Goal: Information Seeking & Learning: Learn about a topic

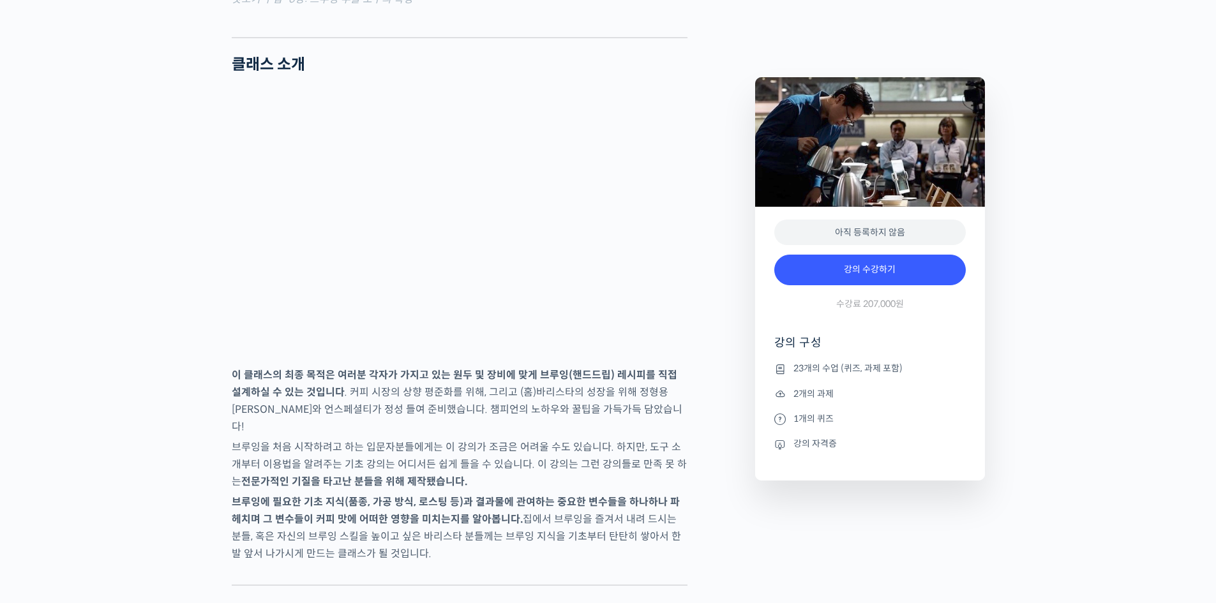
scroll to position [1851, 0]
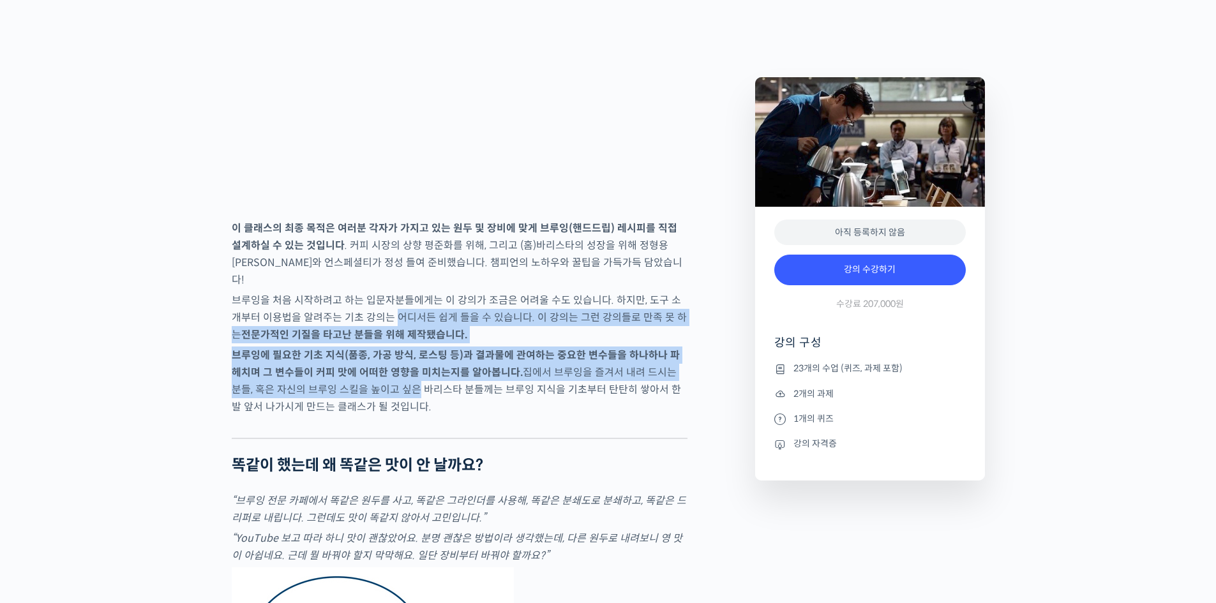
drag, startPoint x: 383, startPoint y: 375, endPoint x: 385, endPoint y: 440, distance: 65.8
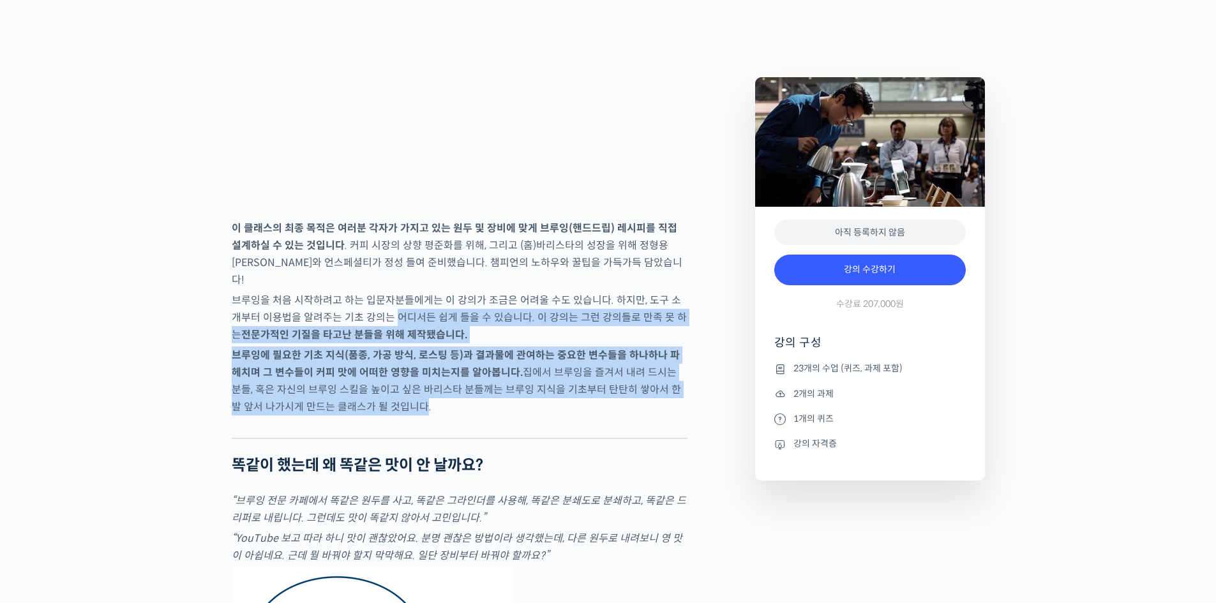
click at [385, 416] on p "브루잉에 필요한 기초 지식(품종, 가공 방식, 로스팅 등)과 결과물에 관여하는 중요한 변수들을 하나하나 파헤치며 그 변수들이 커피 맛에 어떠한…" at bounding box center [460, 381] width 456 height 69
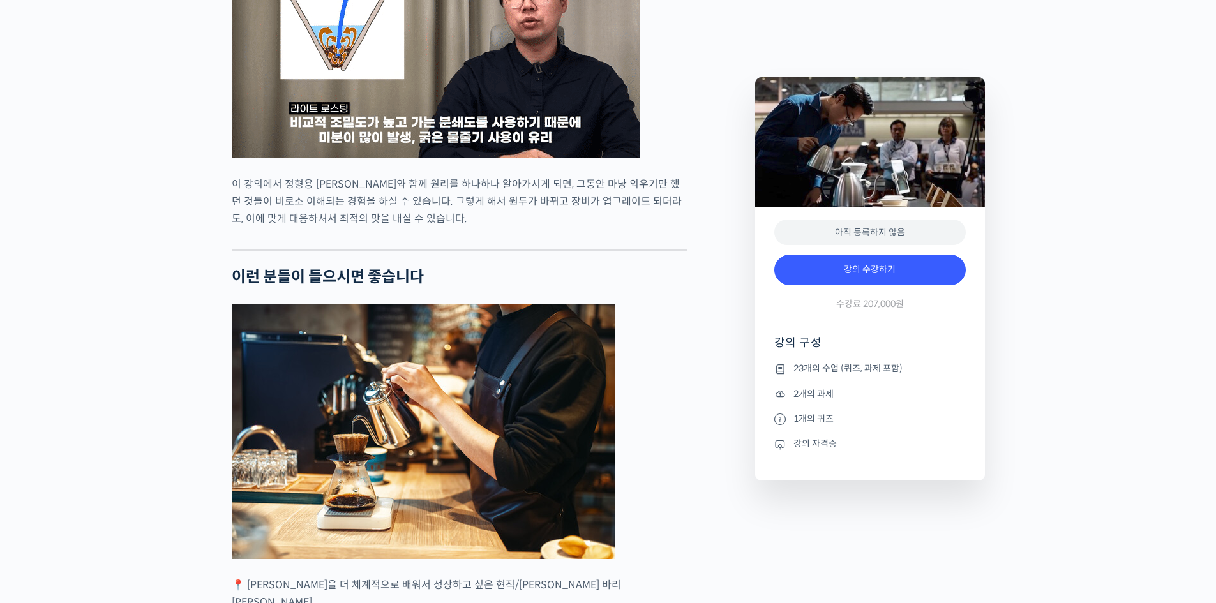
scroll to position [3192, 0]
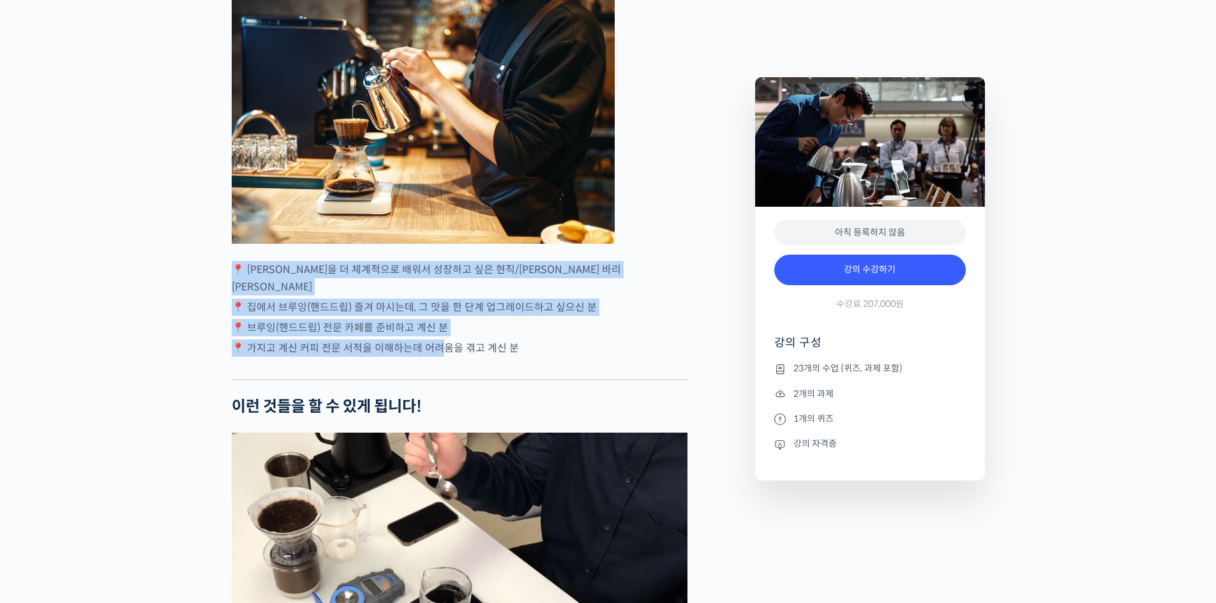
drag, startPoint x: 250, startPoint y: 299, endPoint x: 437, endPoint y: 364, distance: 197.4
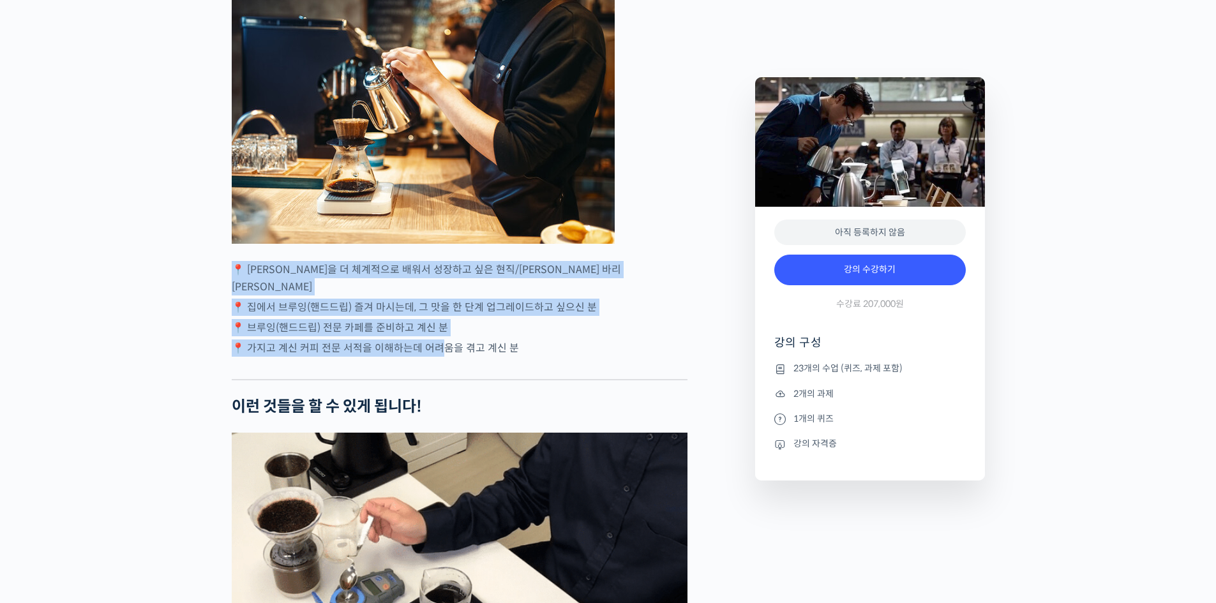
click at [436, 364] on div "정형용 바리스타를 소개합니다! <코스피어(cospir)> 대표 2019 Korea Brewers Cup Championship 우승 🏆 201…" at bounding box center [460, 545] width 456 height 6423
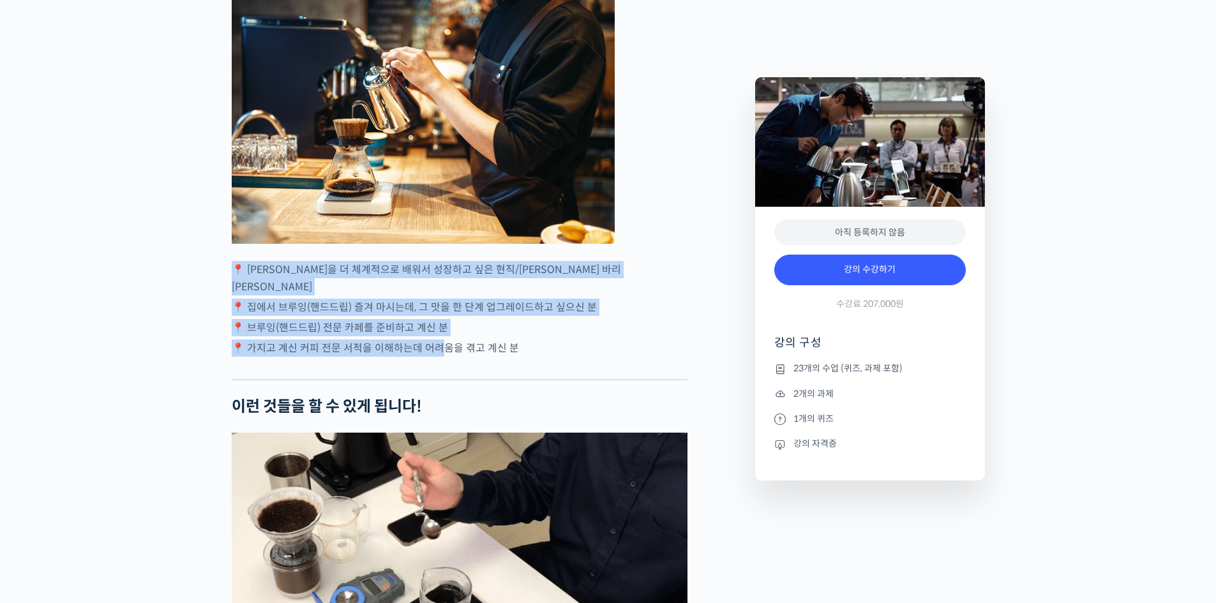
click at [437, 357] on p "📍 가지고 계신 커피 전문 서적을 이해하는데 어려움을 겪고 계신 분" at bounding box center [460, 348] width 456 height 17
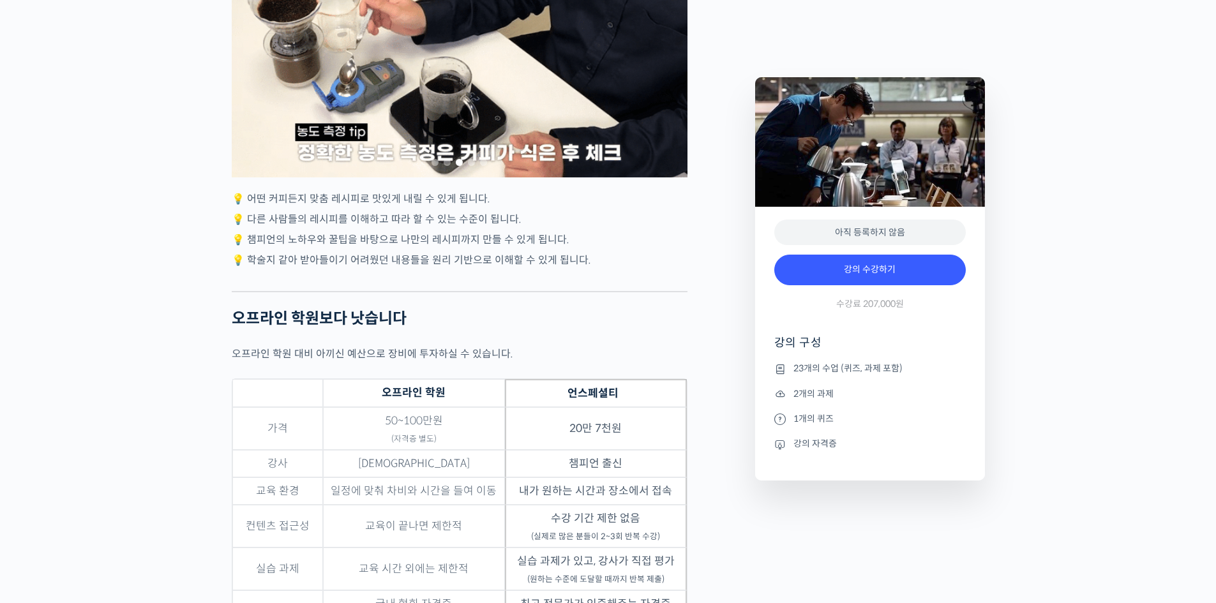
scroll to position [4085, 0]
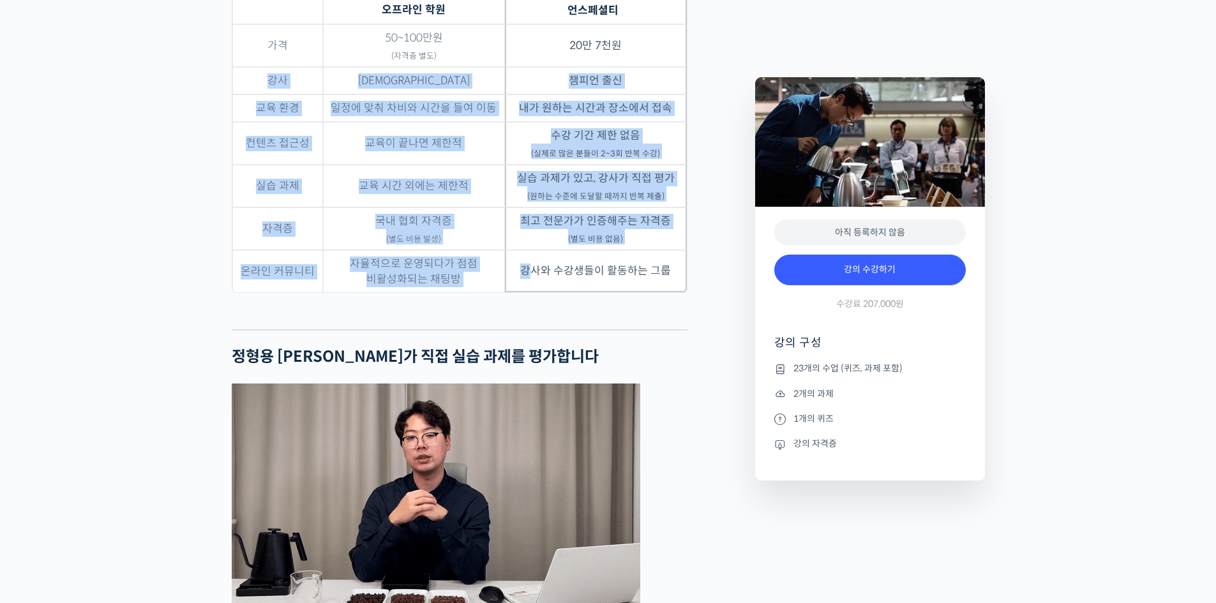
drag, startPoint x: 252, startPoint y: 89, endPoint x: 536, endPoint y: 302, distance: 355.2
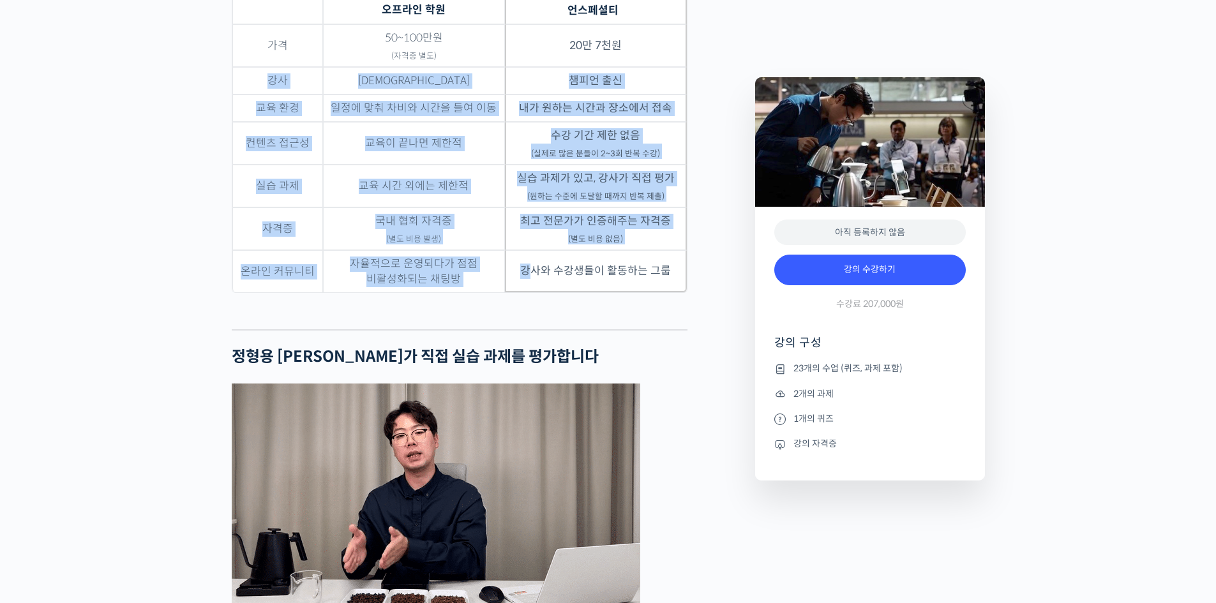
click at [536, 292] on tbody "가격 50~100만원 (자격증 별도) 20만 7천원 강사 복불복 챔피언 출신 교육 환경 일정에 맞춰 차비와 시간을 들여 이동 내가 원하는 시간…" at bounding box center [459, 158] width 454 height 268
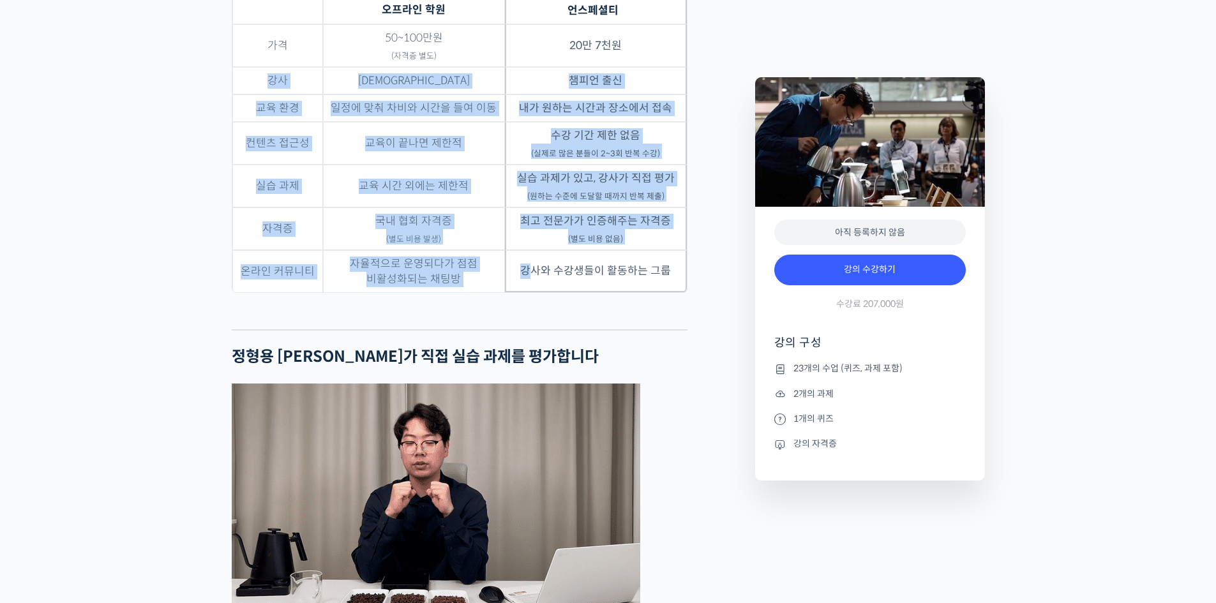
click at [536, 292] on td "강사와 수강생들이 활동하는 그룹" at bounding box center [596, 271] width 182 height 42
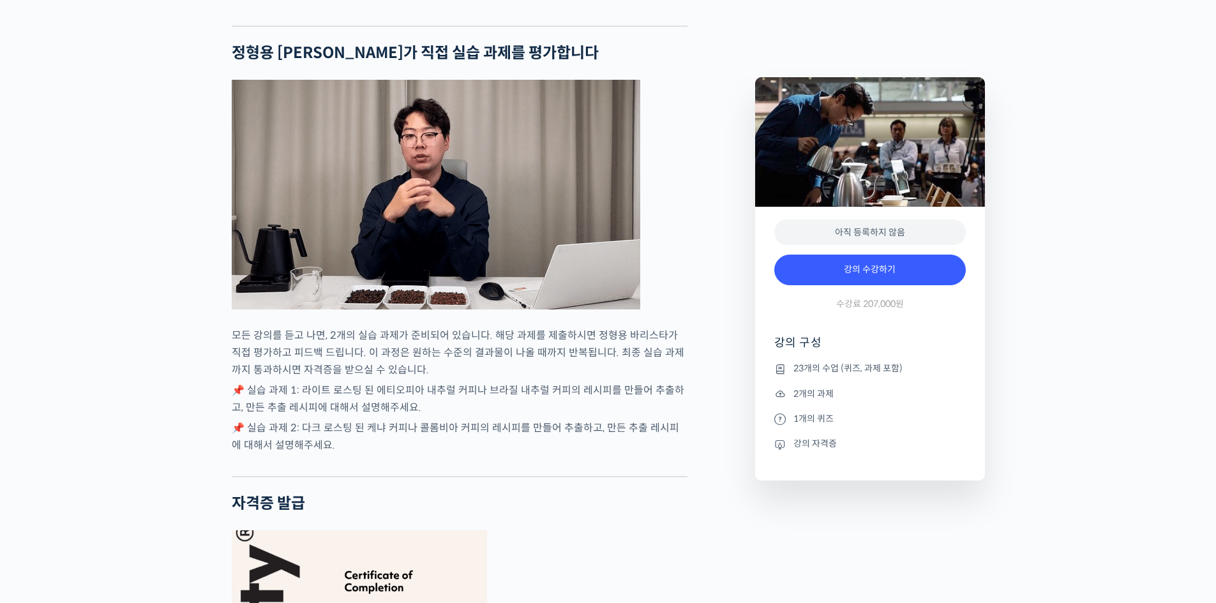
scroll to position [4596, 0]
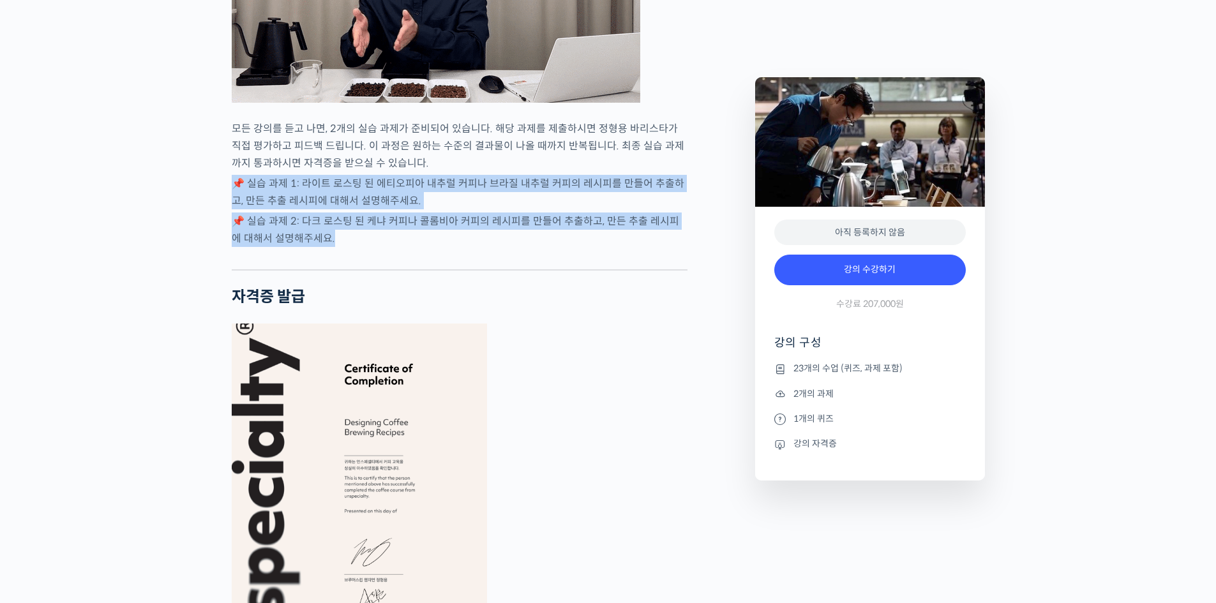
drag, startPoint x: 225, startPoint y: 202, endPoint x: 375, endPoint y: 255, distance: 159.7
click at [375, 247] on p "📌 실습 과제 2: 다크 로스팅 된 케냐 커피나 콜롬비아 커피의 레시피를 만들어 추출하고, 만든 추출 레시피에 대해서 설명해주세요." at bounding box center [460, 230] width 456 height 34
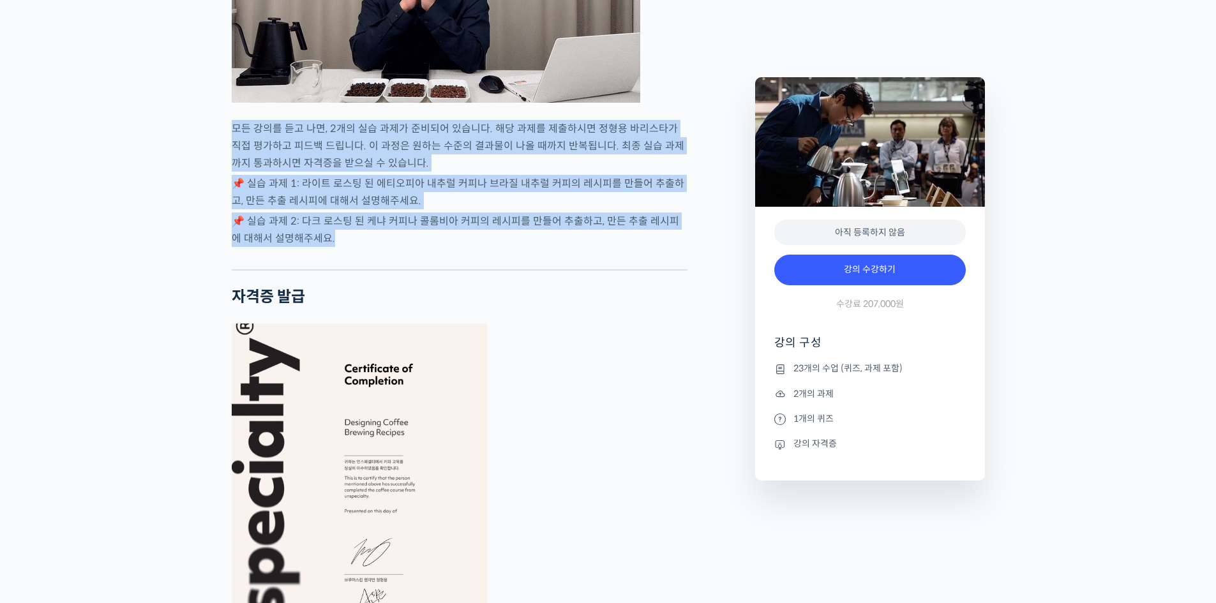
drag, startPoint x: 375, startPoint y: 255, endPoint x: 229, endPoint y: 142, distance: 184.4
drag, startPoint x: 229, startPoint y: 142, endPoint x: 357, endPoint y: 248, distance: 166.0
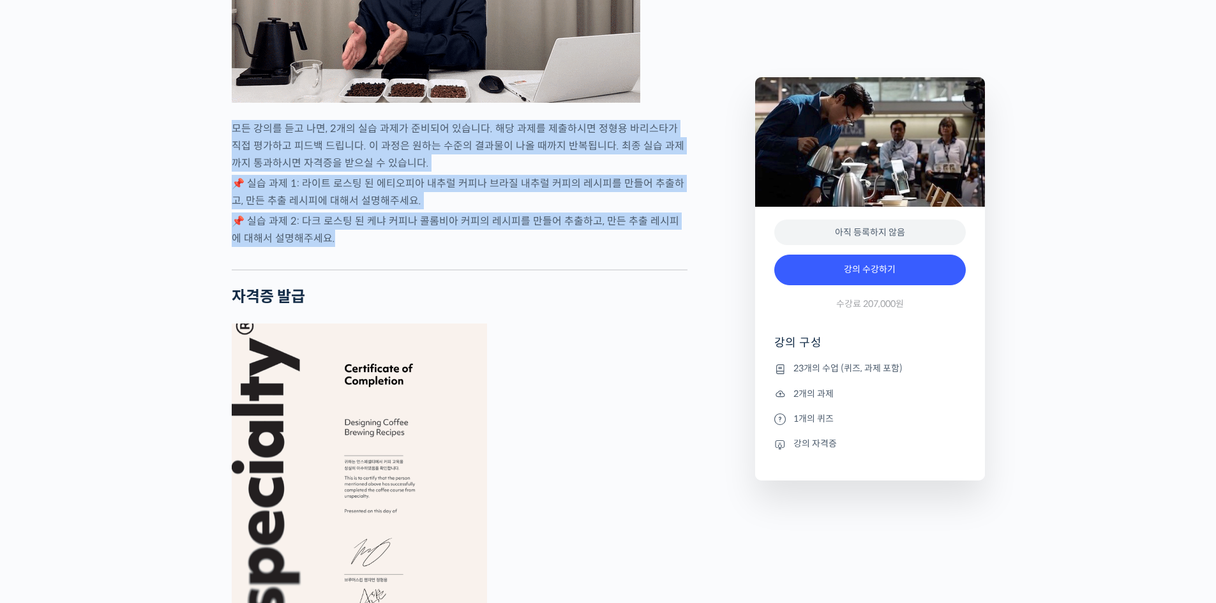
click at [357, 247] on p "📌 실습 과제 2: 다크 로스팅 된 케냐 커피나 콜롬비아 커피의 레시피를 만들어 추출하고, 만든 추출 레시피에 대해서 설명해주세요." at bounding box center [460, 230] width 456 height 34
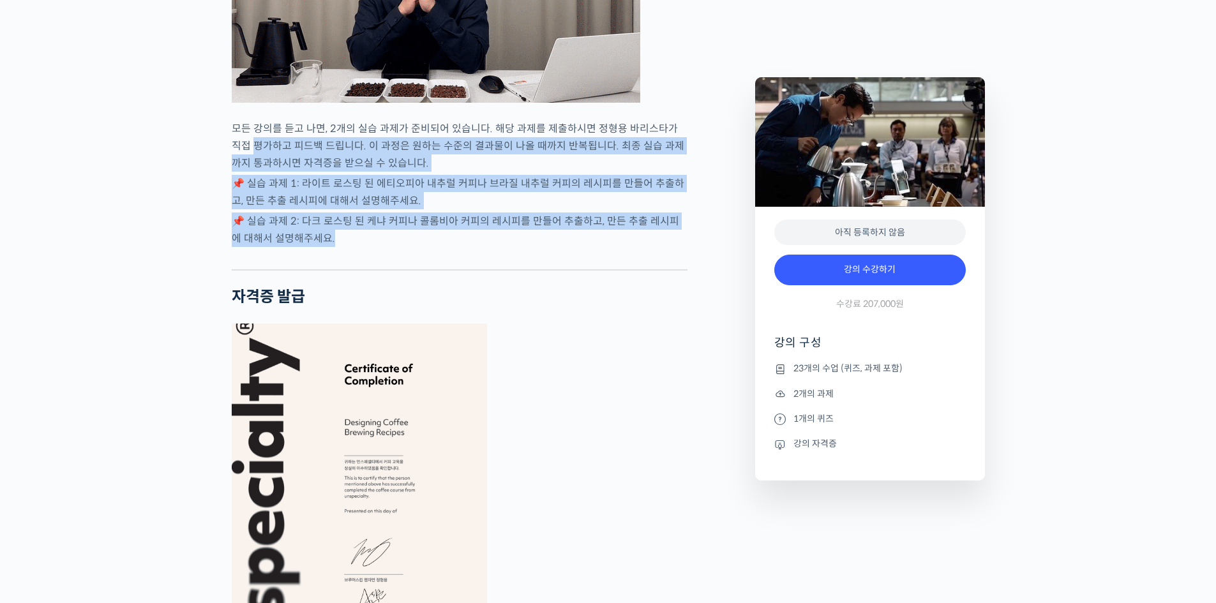
drag, startPoint x: 357, startPoint y: 248, endPoint x: 248, endPoint y: 152, distance: 146.1
click at [248, 152] on p "모든 강의를 듣고 나면, 2개의 실습 과제가 준비되어 있습니다. 해당 과제를 제출하시면 정형용 바리스타가 직접 평가하고 피드백 드립니다. 이 …" at bounding box center [460, 146] width 456 height 52
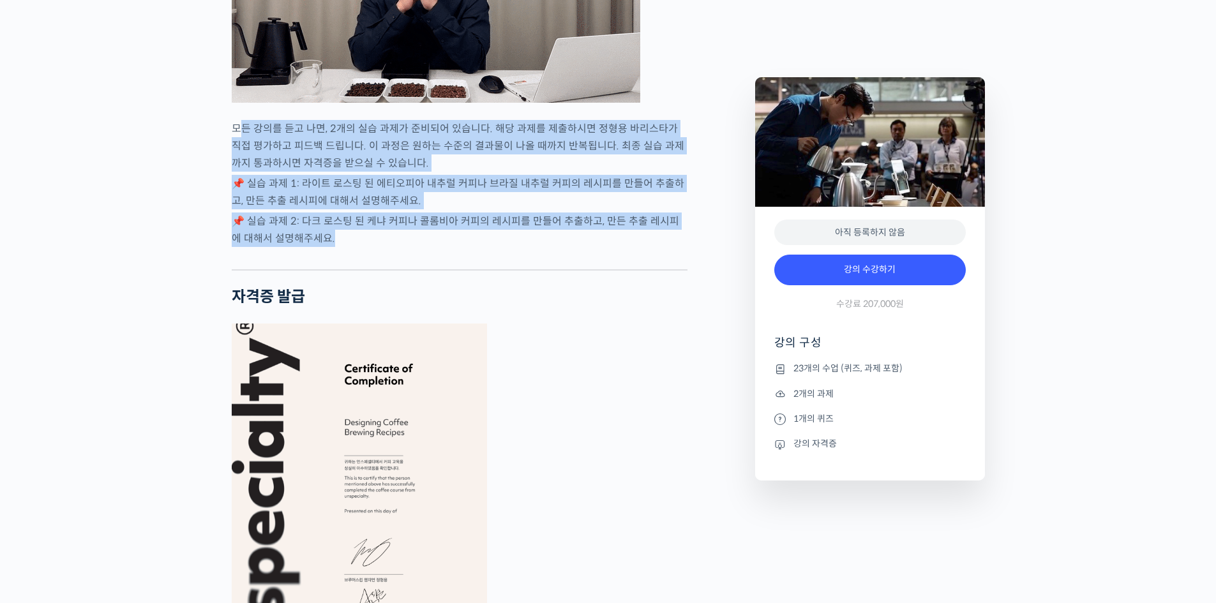
drag, startPoint x: 240, startPoint y: 137, endPoint x: 343, endPoint y: 246, distance: 149.5
click at [343, 246] on p "📌 실습 과제 2: 다크 로스팅 된 케냐 커피나 콜롬비아 커피의 레시피를 만들어 추출하고, 만든 추출 레시피에 대해서 설명해주세요." at bounding box center [460, 230] width 456 height 34
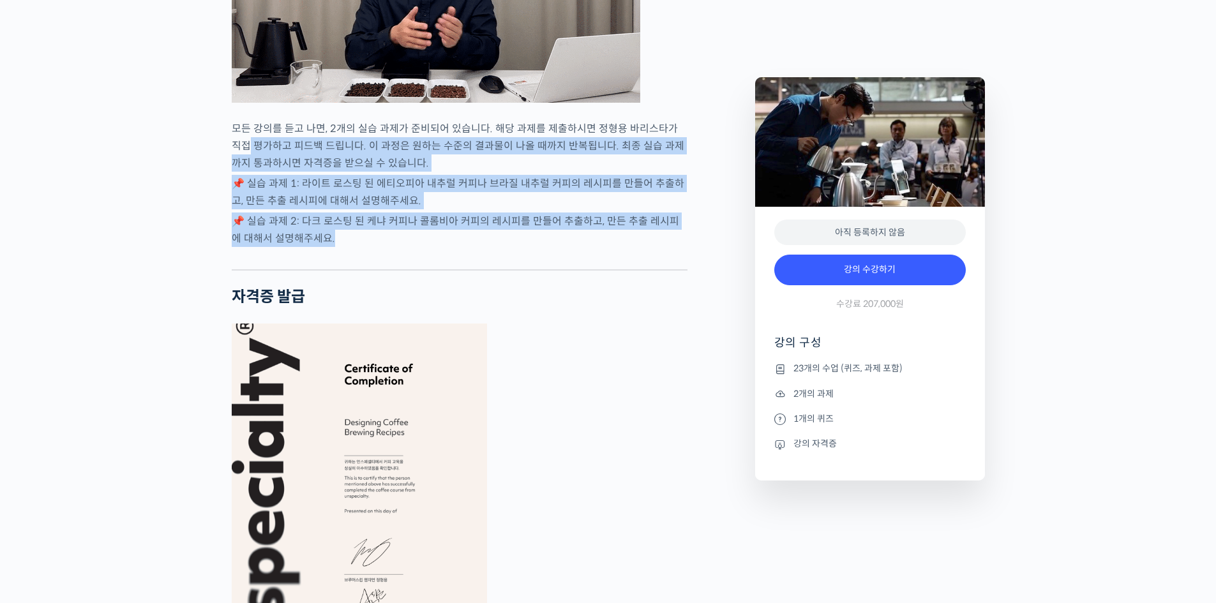
drag, startPoint x: 343, startPoint y: 246, endPoint x: 236, endPoint y: 148, distance: 145.0
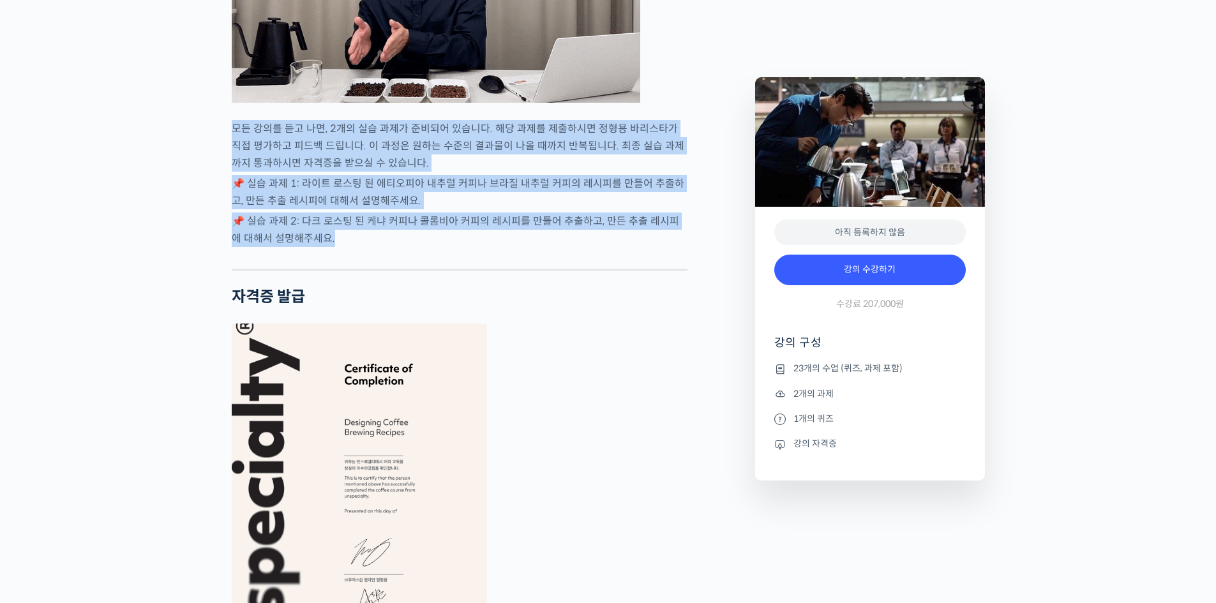
click at [236, 148] on p "모든 강의를 듣고 나면, 2개의 실습 과제가 준비되어 있습니다. 해당 과제를 제출하시면 정형용 바리스타가 직접 평가하고 피드백 드립니다. 이 …" at bounding box center [460, 146] width 456 height 52
drag, startPoint x: 234, startPoint y: 144, endPoint x: 374, endPoint y: 264, distance: 184.6
click at [374, 264] on div at bounding box center [460, 259] width 456 height 19
drag, startPoint x: 277, startPoint y: 166, endPoint x: 250, endPoint y: 143, distance: 35.8
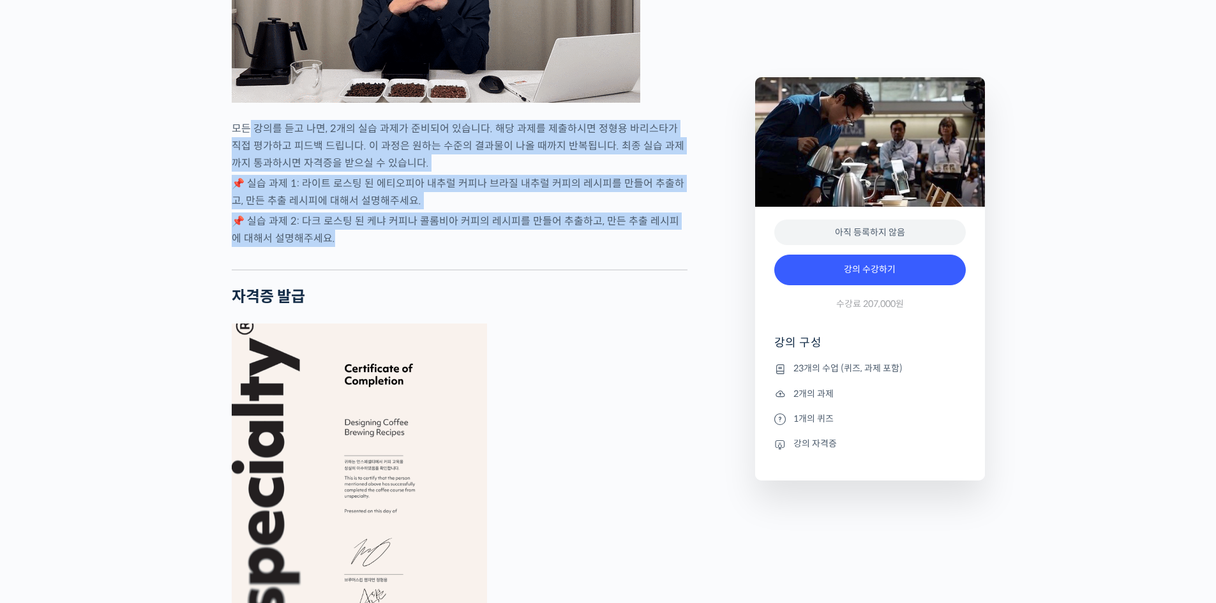
click at [250, 142] on p "모든 강의를 듣고 나면, 2개의 실습 과제가 준비되어 있습니다. 해당 과제를 제출하시면 정형용 바리스타가 직접 평가하고 피드백 드립니다. 이 …" at bounding box center [460, 146] width 456 height 52
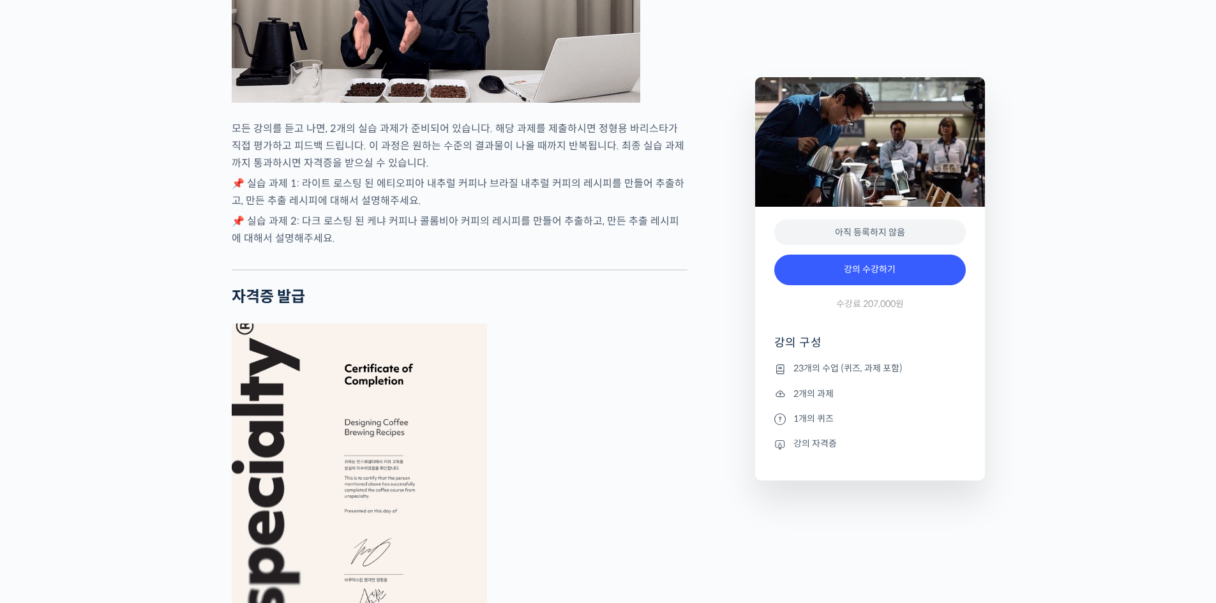
drag, startPoint x: 249, startPoint y: 142, endPoint x: 355, endPoint y: 267, distance: 163.9
click at [355, 267] on div at bounding box center [460, 259] width 456 height 19
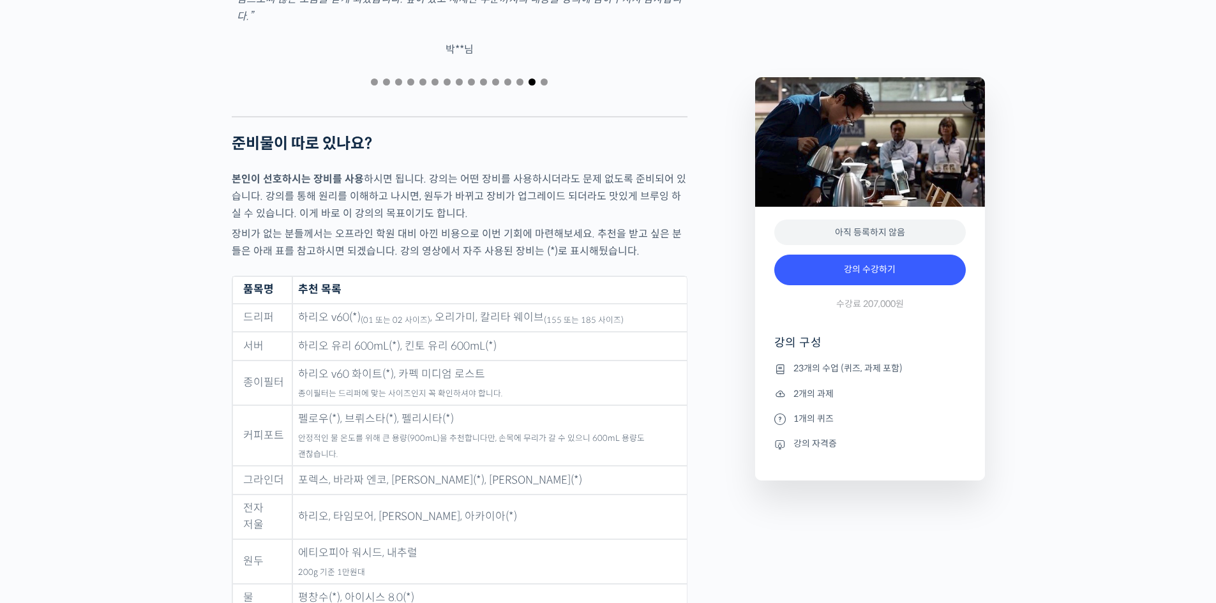
scroll to position [6128, 0]
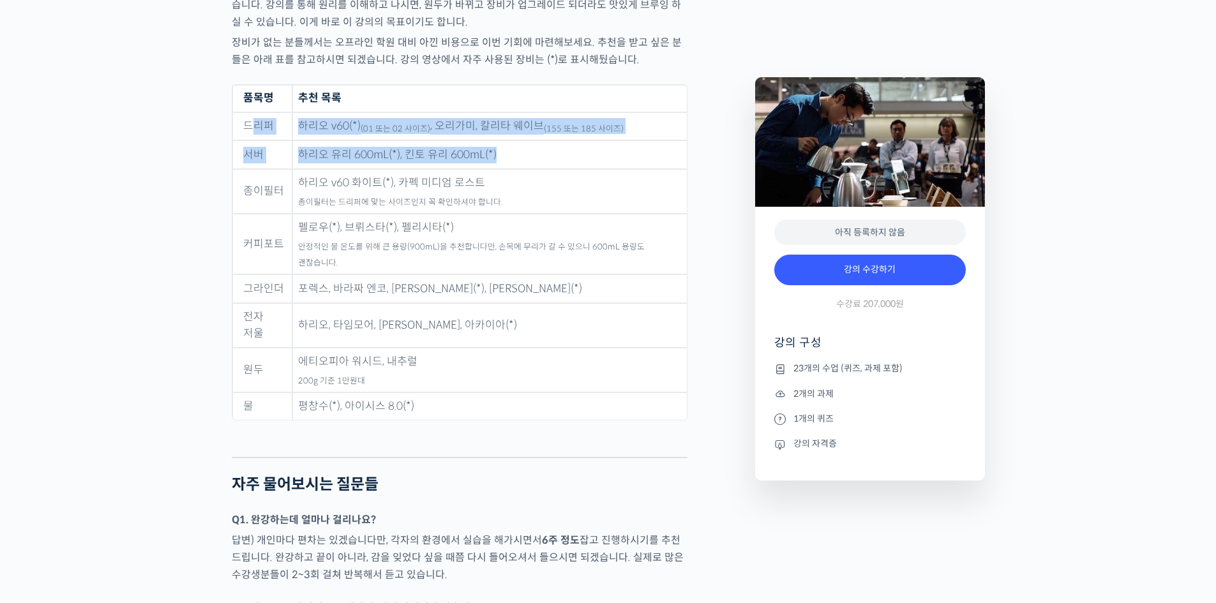
drag, startPoint x: 251, startPoint y: 122, endPoint x: 520, endPoint y: 141, distance: 269.4
click at [520, 141] on tbody "드리퍼 하리오 v60(*) (01 또는 02 사이즈) , 오리가미, 칼리타 웨이브 (155 또는 185 사이즈) 서버 하리오 유리 600mL(…" at bounding box center [459, 266] width 454 height 308
click at [520, 141] on td "하리오 유리 600mL(*), 킨토 유리 600mL(*)" at bounding box center [489, 154] width 394 height 29
drag, startPoint x: 520, startPoint y: 141, endPoint x: 239, endPoint y: 117, distance: 281.8
click at [239, 117] on tbody "드리퍼 하리오 v60(*) (01 또는 02 사이즈) , 오리가미, 칼리타 웨이브 (155 또는 185 사이즈) 서버 하리오 유리 600mL(…" at bounding box center [459, 266] width 454 height 308
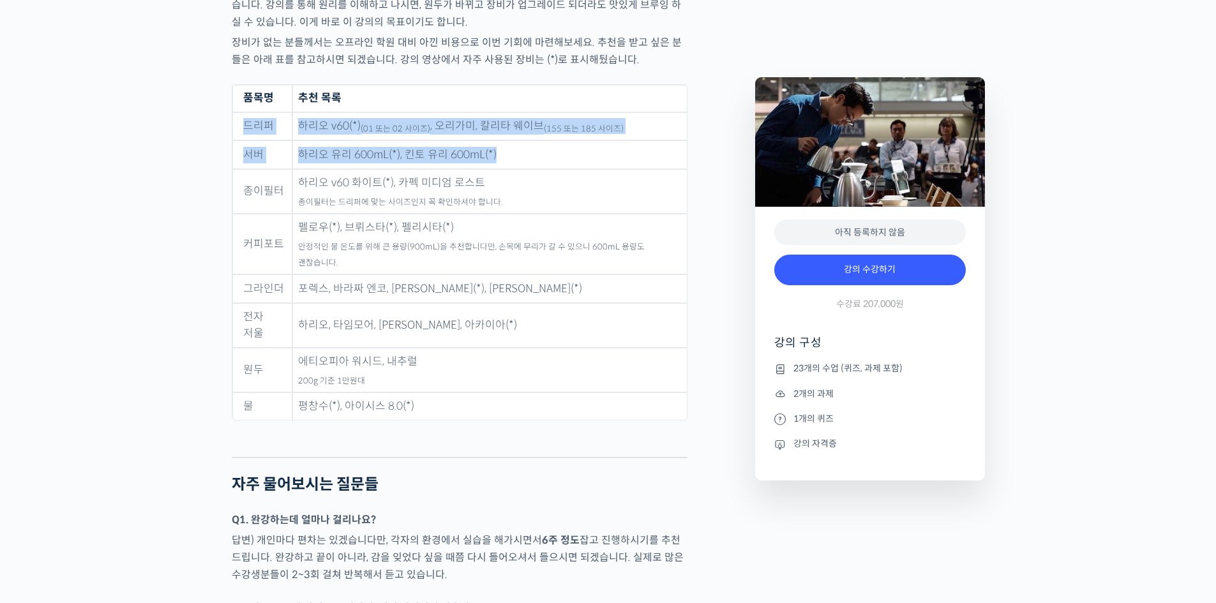
click at [239, 117] on td "드리퍼" at bounding box center [262, 126] width 60 height 29
drag, startPoint x: 239, startPoint y: 117, endPoint x: 507, endPoint y: 151, distance: 270.1
click at [507, 151] on tbody "드리퍼 하리오 v60(*) (01 또는 02 사이즈) , 오리가미, 칼리타 웨이브 (155 또는 185 사이즈) 서버 하리오 유리 600mL(…" at bounding box center [459, 266] width 454 height 308
click at [507, 151] on td "하리오 유리 600mL(*), 킨토 유리 600mL(*)" at bounding box center [489, 154] width 394 height 29
drag, startPoint x: 507, startPoint y: 151, endPoint x: 250, endPoint y: 126, distance: 257.8
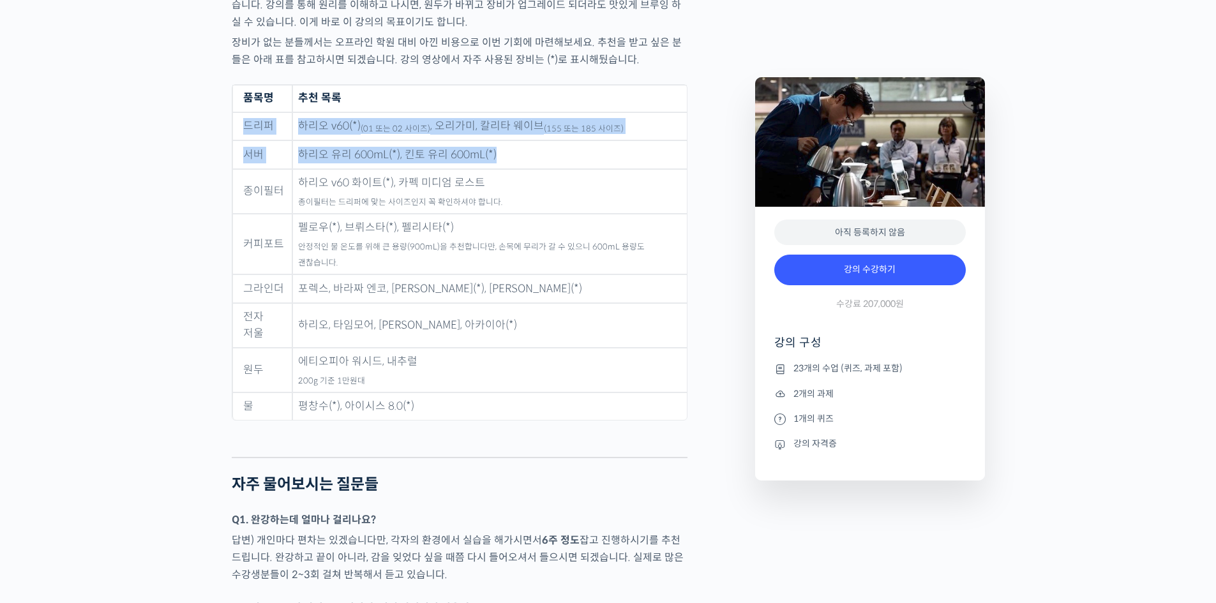
click at [250, 126] on tbody "드리퍼 하리오 v60(*) (01 또는 02 사이즈) , 오리가미, 칼리타 웨이브 (155 또는 185 사이즈) 서버 하리오 유리 600mL(…" at bounding box center [459, 266] width 454 height 308
click at [250, 126] on td "드리퍼" at bounding box center [262, 126] width 60 height 29
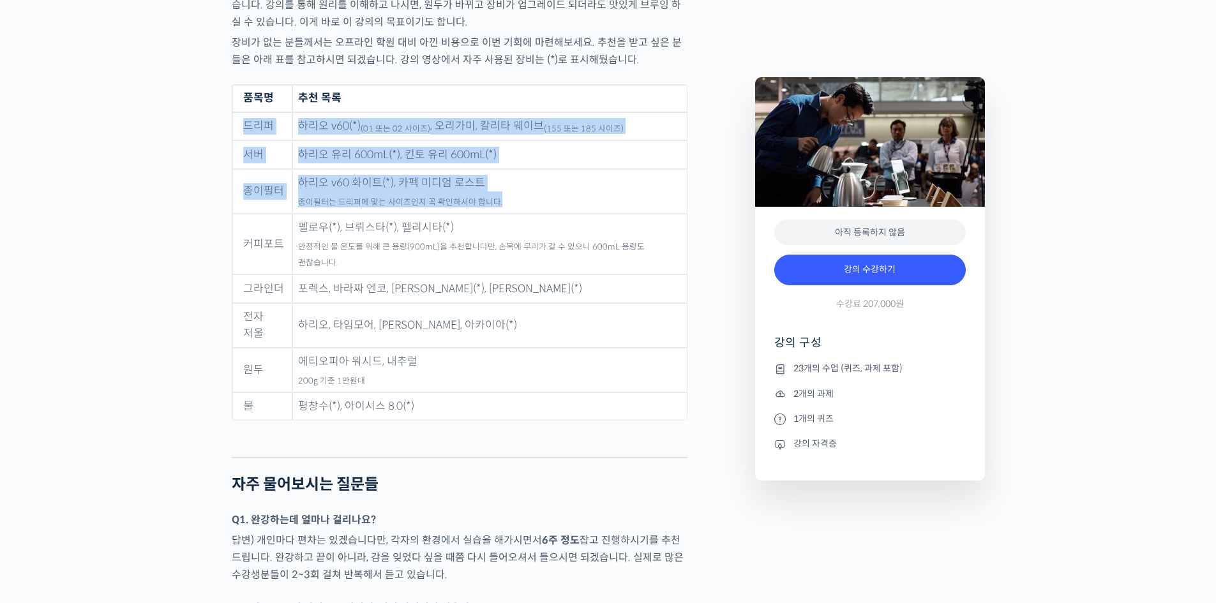
drag, startPoint x: 250, startPoint y: 126, endPoint x: 521, endPoint y: 197, distance: 279.9
click at [521, 197] on tbody "드리퍼 하리오 v60(*) (01 또는 02 사이즈) , 오리가미, 칼리타 웨이브 (155 또는 185 사이즈) 서버 하리오 유리 600mL(…" at bounding box center [459, 266] width 454 height 308
click at [521, 197] on td "하리오 v60 화이트(*), 카펙 미디엄 로스트 종이필터는 드리퍼에 맞는 사이즈인지 꼭 확인하셔야 합니다." at bounding box center [489, 191] width 394 height 45
drag, startPoint x: 514, startPoint y: 197, endPoint x: 260, endPoint y: 119, distance: 265.7
click at [260, 119] on tbody "드리퍼 하리오 v60(*) (01 또는 02 사이즈) , 오리가미, 칼리타 웨이브 (155 또는 185 사이즈) 서버 하리오 유리 600mL(…" at bounding box center [459, 266] width 454 height 308
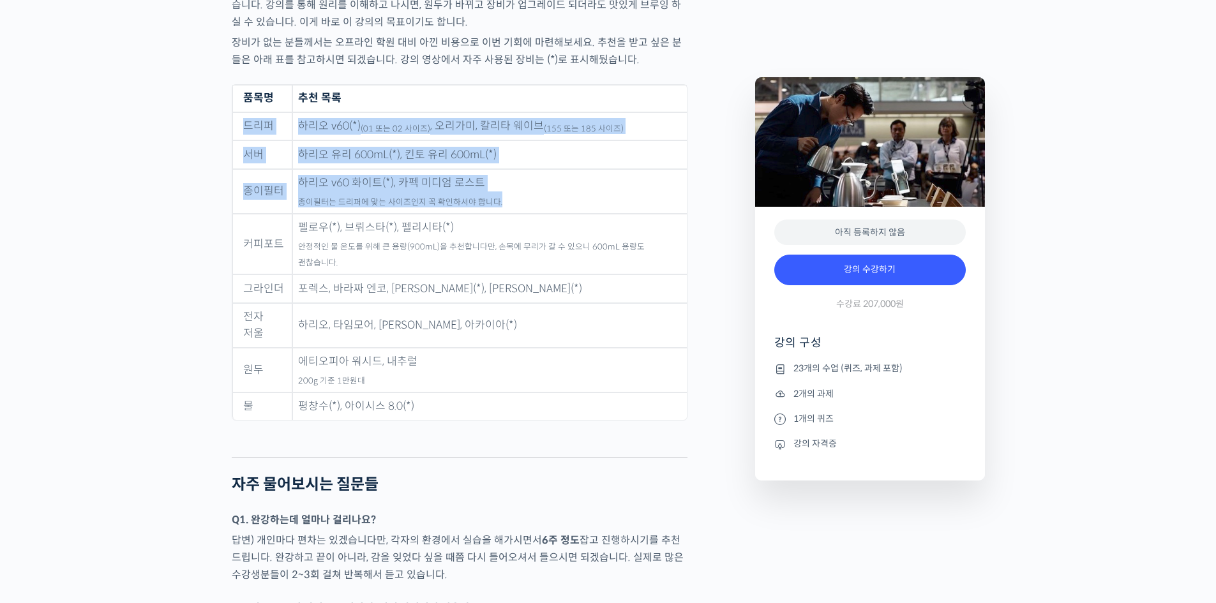
click at [260, 119] on td "드리퍼" at bounding box center [262, 126] width 60 height 29
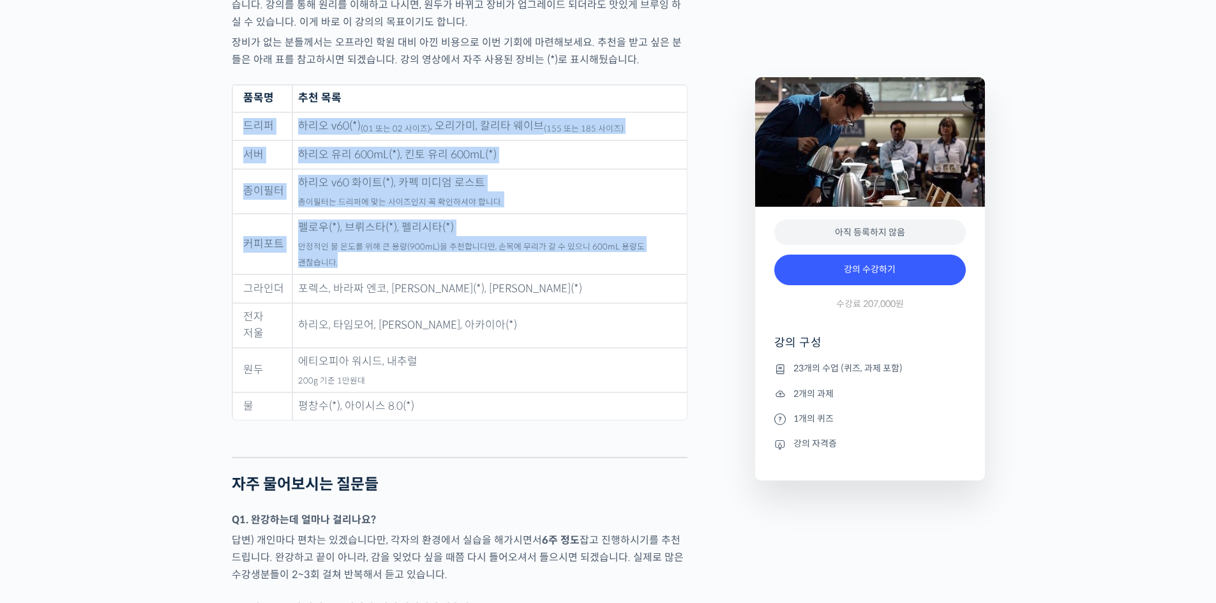
drag, startPoint x: 260, startPoint y: 119, endPoint x: 683, endPoint y: 233, distance: 437.7
click at [683, 233] on tbody "드리퍼 하리오 v60(*) (01 또는 02 사이즈) , 오리가미, 칼리타 웨이브 (155 또는 185 사이즈) 서버 하리오 유리 600mL(…" at bounding box center [459, 266] width 454 height 308
click at [682, 233] on td "펠로우(*), 브뤼스타(*), 펠리시타(*) 안정적인 물 온도를 위해 큰 용량(900mL)을 추천합니다만, 손목에 무리가 갈 수 있으니 600…" at bounding box center [489, 244] width 394 height 61
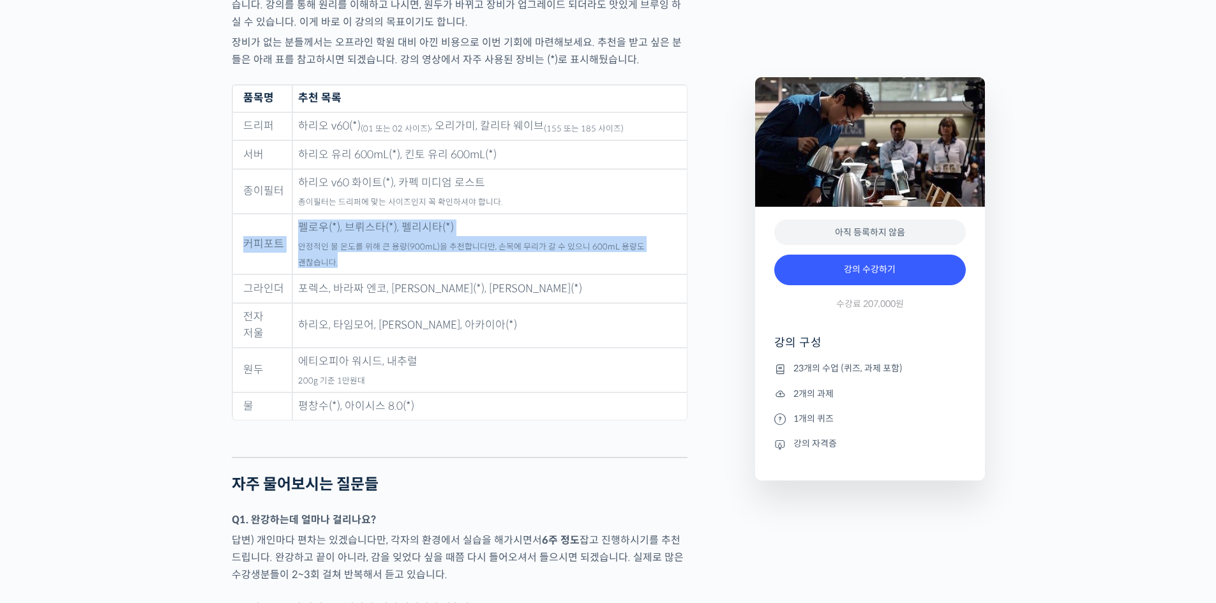
drag, startPoint x: 680, startPoint y: 234, endPoint x: 235, endPoint y: 216, distance: 445.9
click at [235, 216] on tr "커피포트 펠로우(*), 브뤼스타(*), 펠리시타(*) 안정적인 물 온도를 위해 큰 용량(900mL)을 추천합니다만, 손목에 무리가 갈 수 있으…" at bounding box center [459, 244] width 454 height 61
click at [235, 216] on td "커피포트" at bounding box center [262, 244] width 60 height 61
drag, startPoint x: 235, startPoint y: 216, endPoint x: 532, endPoint y: 280, distance: 303.6
click at [532, 280] on tbody "드리퍼 하리오 v60(*) (01 또는 02 사이즈) , 오리가미, 칼리타 웨이브 (155 또는 185 사이즈) 서버 하리오 유리 600mL(…" at bounding box center [459, 266] width 454 height 308
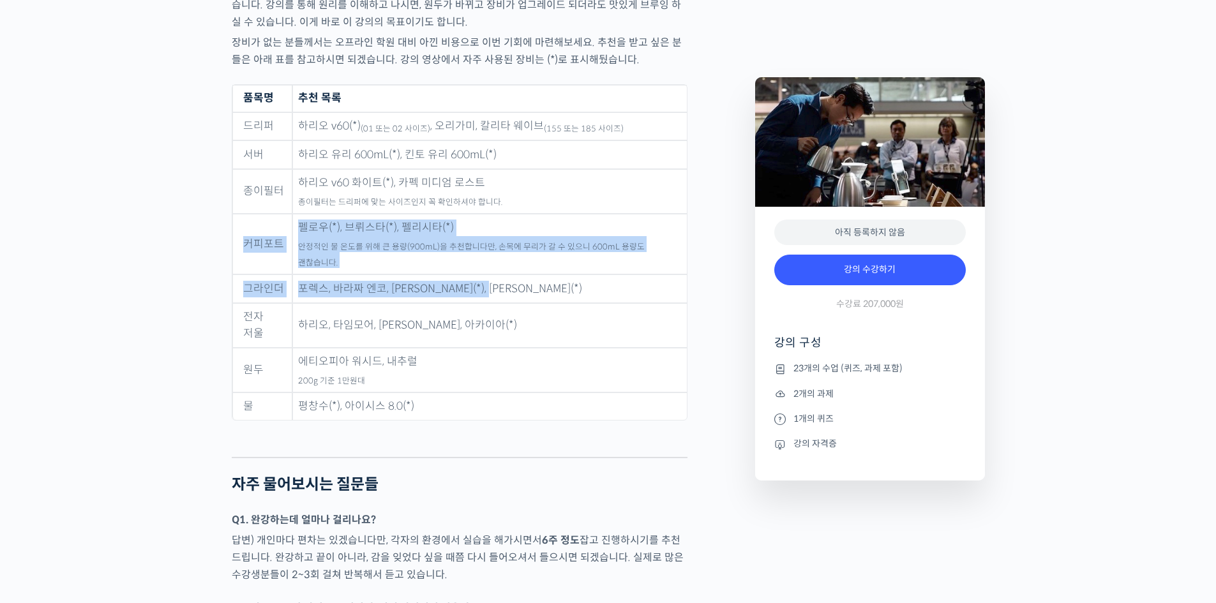
click at [532, 280] on td "포렉스, 바라짜 엔코, 코만단테(*), 펠로우 오드(*)" at bounding box center [489, 288] width 394 height 29
drag, startPoint x: 523, startPoint y: 292, endPoint x: 278, endPoint y: 225, distance: 254.1
click at [280, 226] on tbody "드리퍼 하리오 v60(*) (01 또는 02 사이즈) , 오리가미, 칼리타 웨이브 (155 또는 185 사이즈) 서버 하리오 유리 600mL(…" at bounding box center [459, 266] width 454 height 308
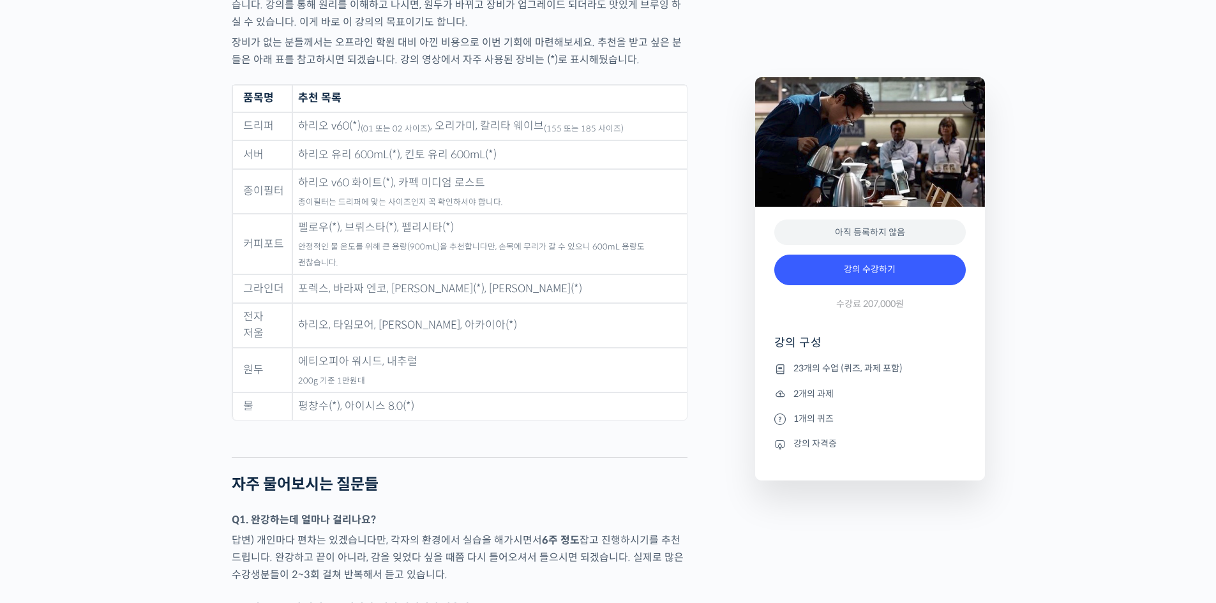
click at [277, 223] on td "커피포트" at bounding box center [262, 244] width 60 height 61
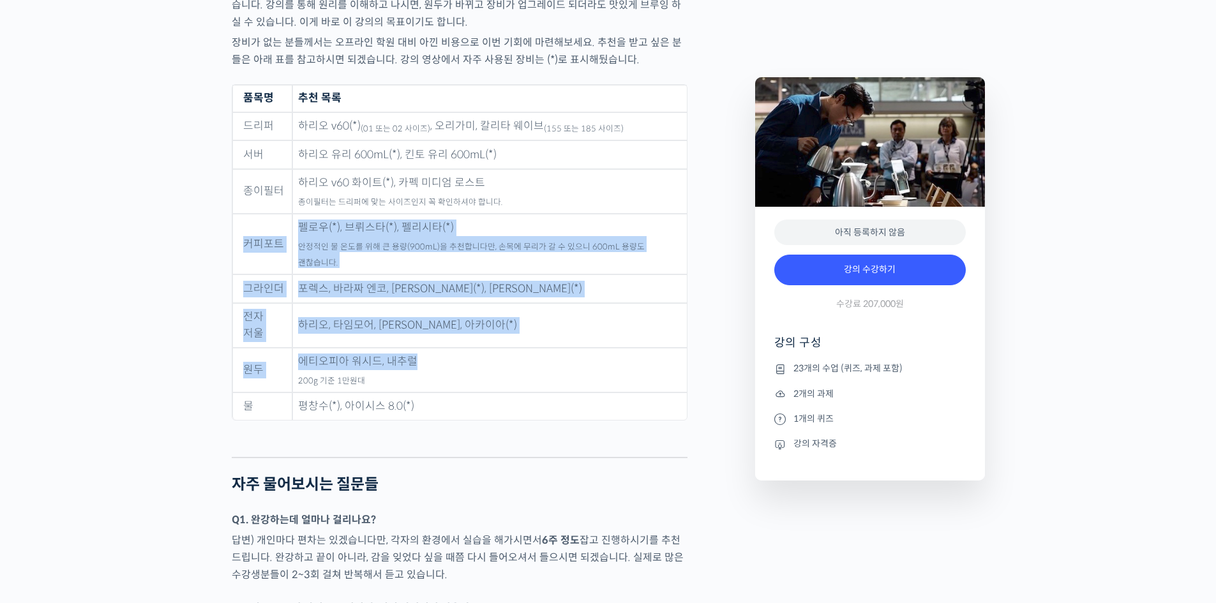
drag, startPoint x: 247, startPoint y: 211, endPoint x: 412, endPoint y: 322, distance: 198.6
click at [412, 322] on tbody "드리퍼 하리오 v60(*) (01 또는 02 사이즈) , 오리가미, 칼리타 웨이브 (155 또는 185 사이즈) 서버 하리오 유리 600mL(…" at bounding box center [459, 266] width 454 height 308
click at [412, 348] on td "에티오피아 워시드, 내추럴 200g 기준 1만원대" at bounding box center [489, 370] width 394 height 45
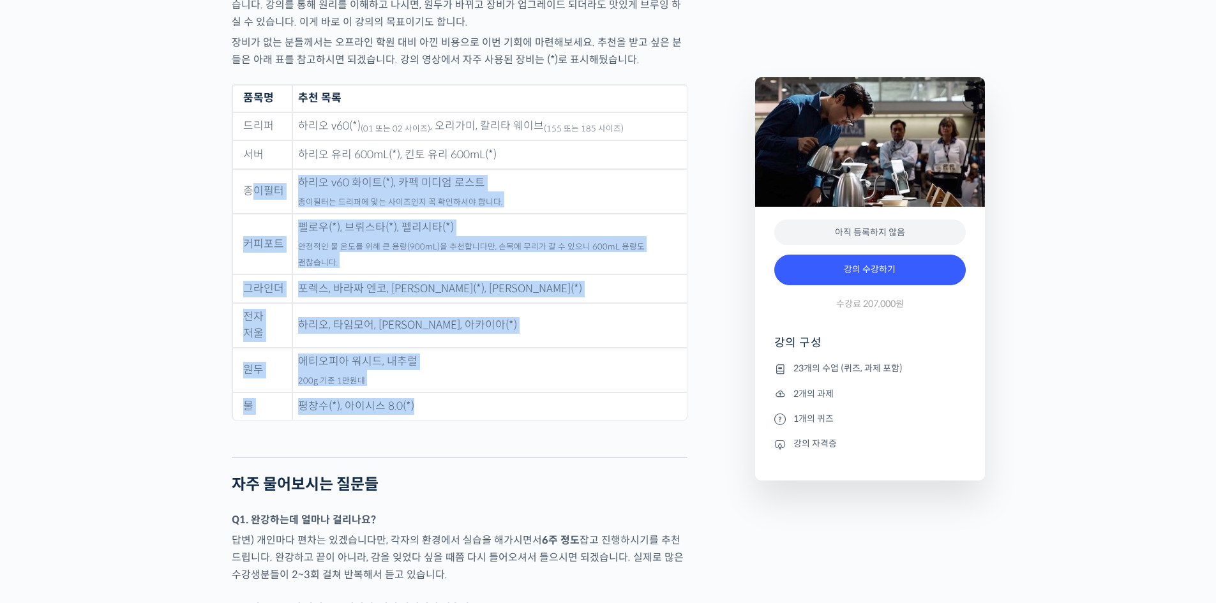
drag, startPoint x: 456, startPoint y: 377, endPoint x: 253, endPoint y: 190, distance: 275.6
click at [253, 190] on tbody "드리퍼 하리오 v60(*) (01 또는 02 사이즈) , 오리가미, 칼리타 웨이브 (155 또는 185 사이즈) 서버 하리오 유리 600mL(…" at bounding box center [459, 266] width 454 height 308
click at [253, 190] on td "종이필터" at bounding box center [262, 191] width 60 height 45
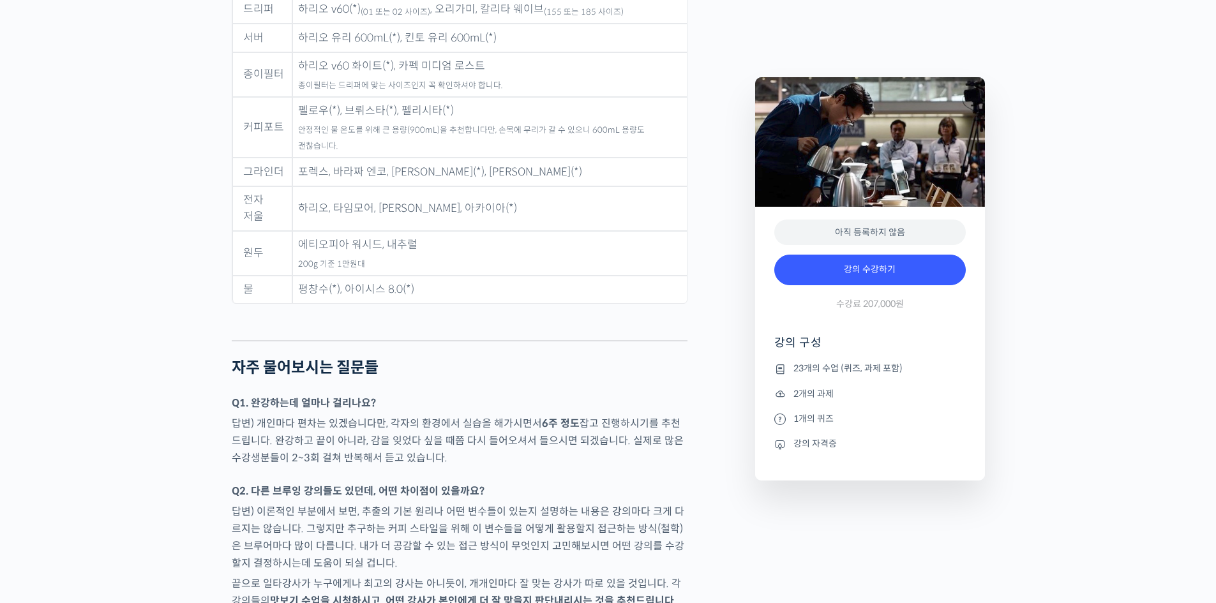
scroll to position [6383, 0]
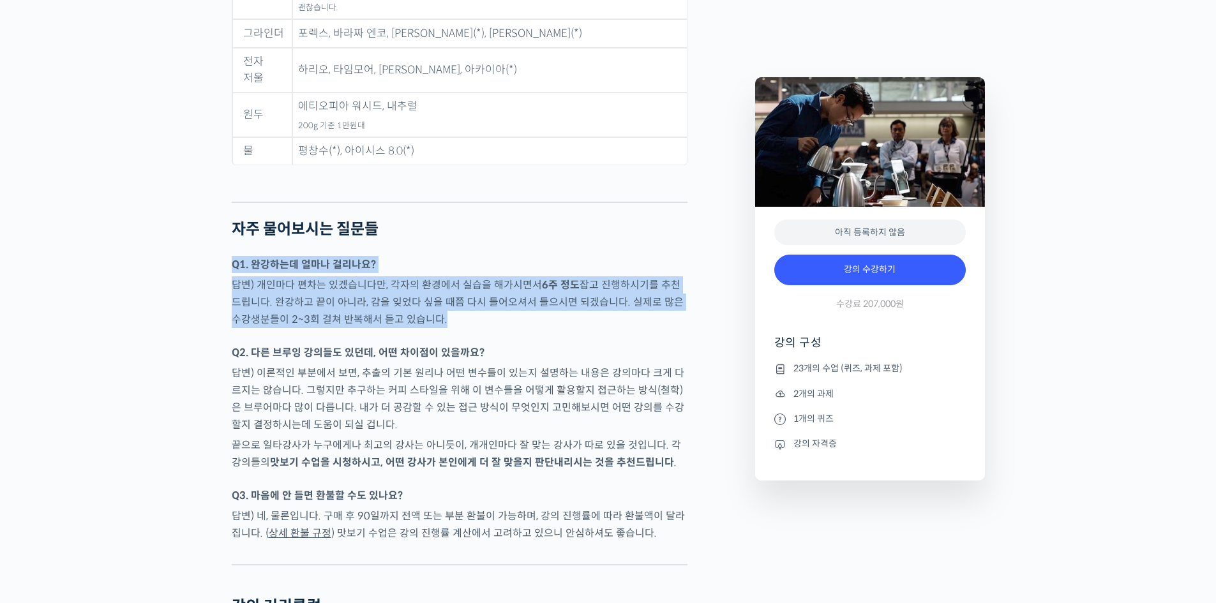
drag, startPoint x: 225, startPoint y: 221, endPoint x: 510, endPoint y: 290, distance: 293.4
drag, startPoint x: 448, startPoint y: 188, endPoint x: 443, endPoint y: 172, distance: 16.8
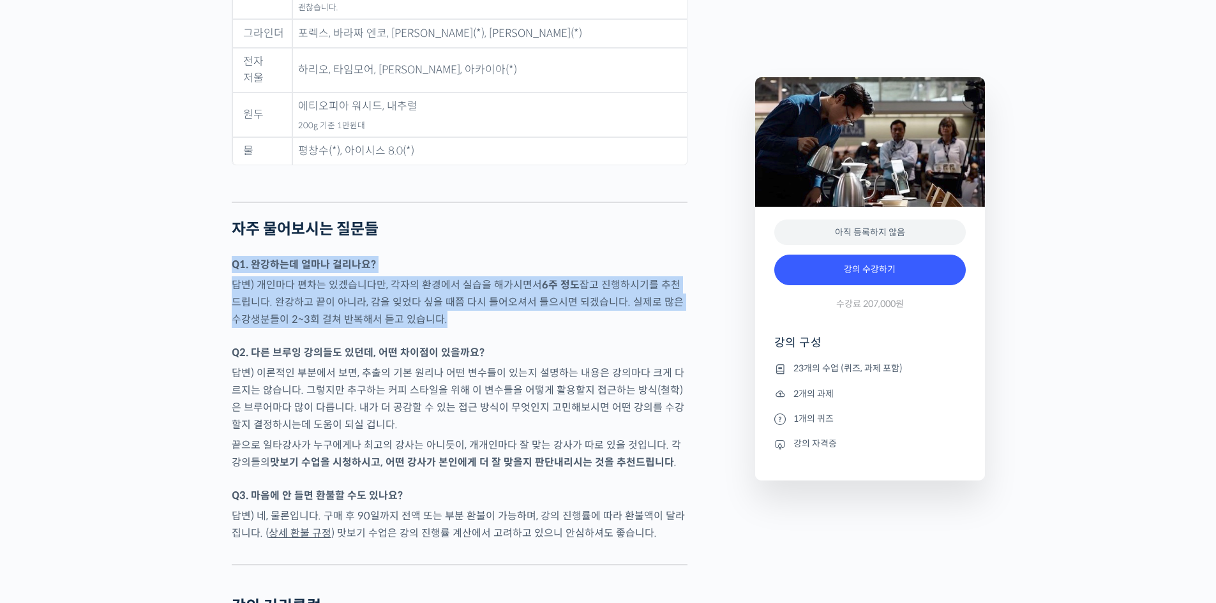
drag, startPoint x: 443, startPoint y: 160, endPoint x: 477, endPoint y: 292, distance: 135.9
drag, startPoint x: 477, startPoint y: 292, endPoint x: 192, endPoint y: 174, distance: 308.5
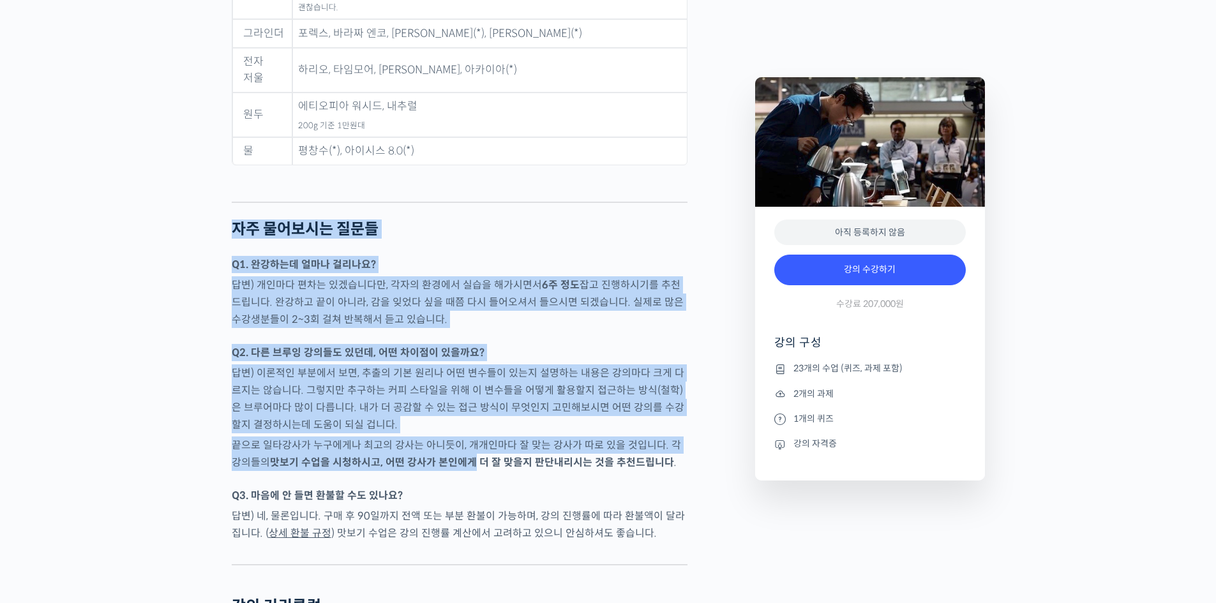
drag, startPoint x: 342, startPoint y: 303, endPoint x: 429, endPoint y: 421, distance: 146.6
click at [429, 456] on strong "맛보기 수업을 시청하시고, 어떤 강사가 본인에게 더 잘 맞을지 판단내리시는 것을 추천드립니다" at bounding box center [472, 462] width 404 height 13
drag, startPoint x: 521, startPoint y: 324, endPoint x: 437, endPoint y: 271, distance: 99.5
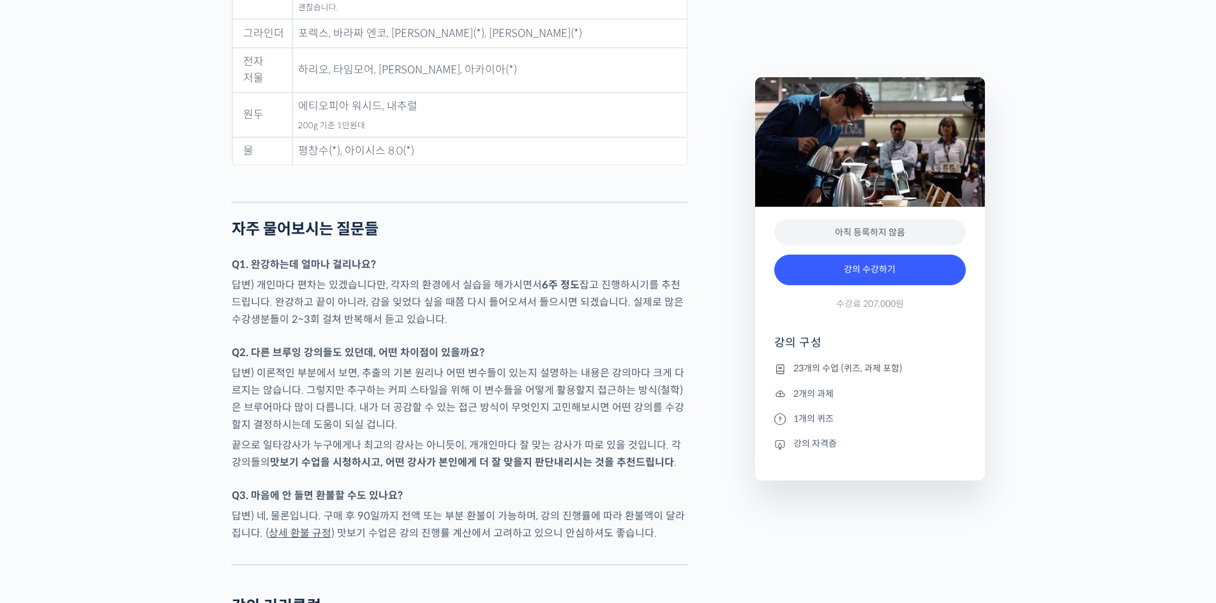
click at [437, 276] on p "답변) 개인마다 편차는 있겠습니다만, 각자의 환경에서 실습을 해가시면서 6주 정도 잡고 진행하시기를 추천드립니다. 완강하고 끝이 아니라, 감을…" at bounding box center [460, 302] width 456 height 52
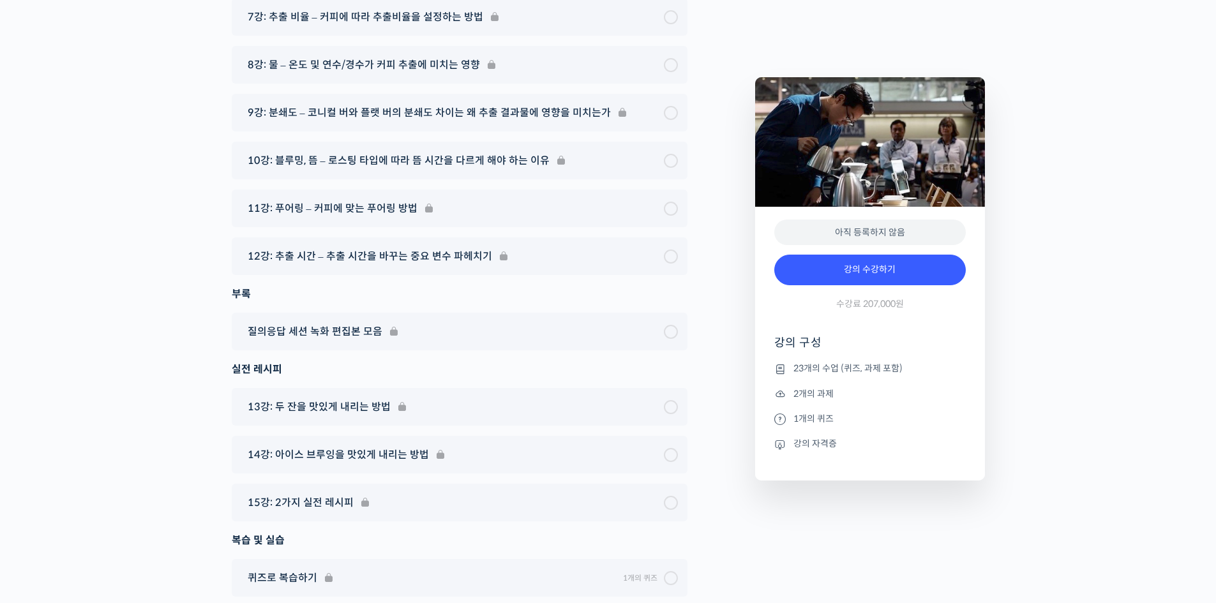
scroll to position [7847, 0]
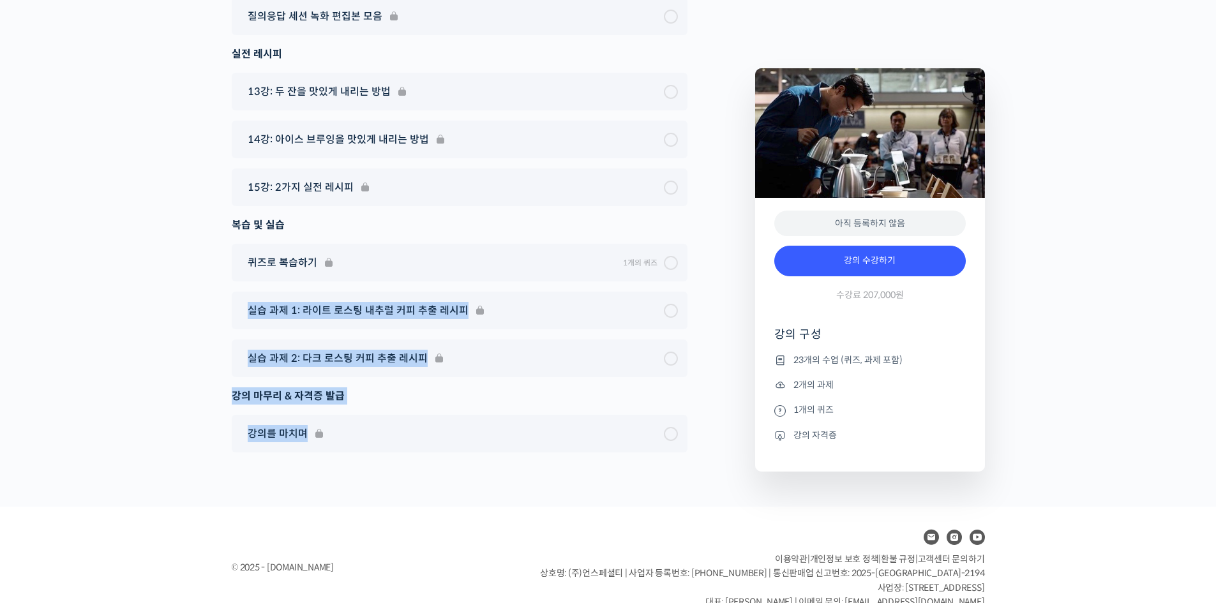
drag
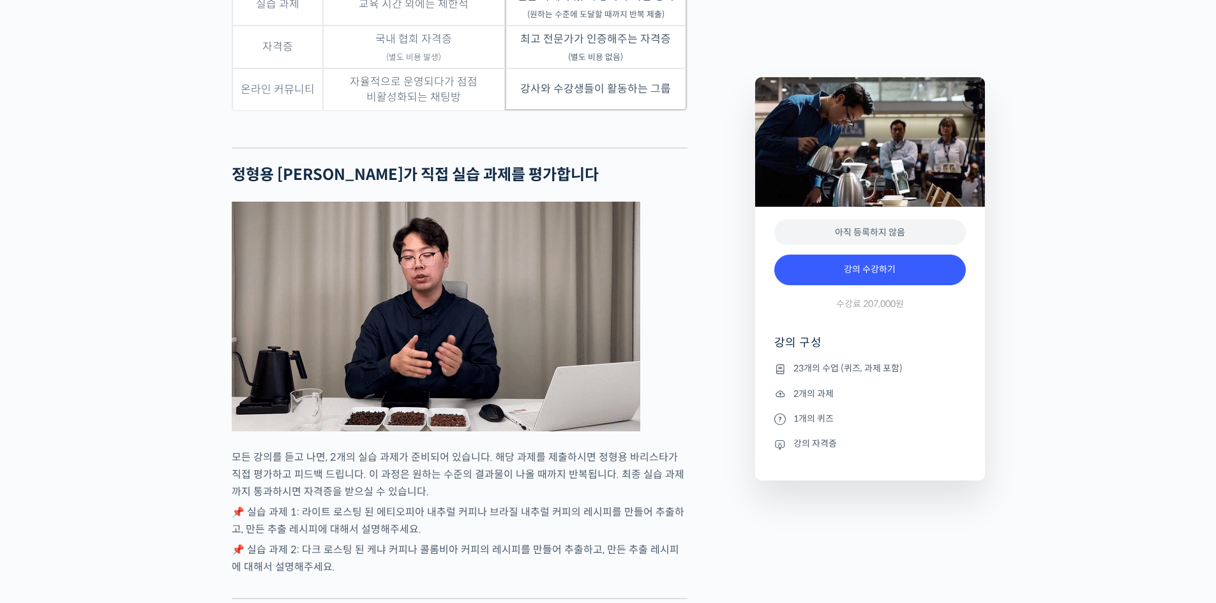
scroll to position [4081, 0]
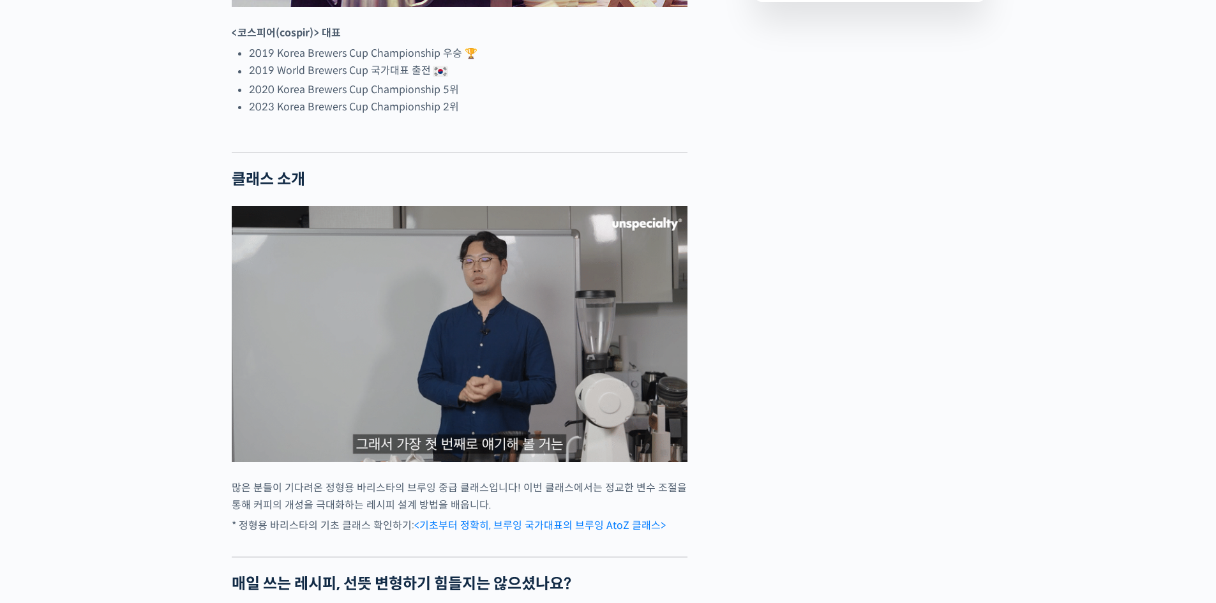
scroll to position [957, 0]
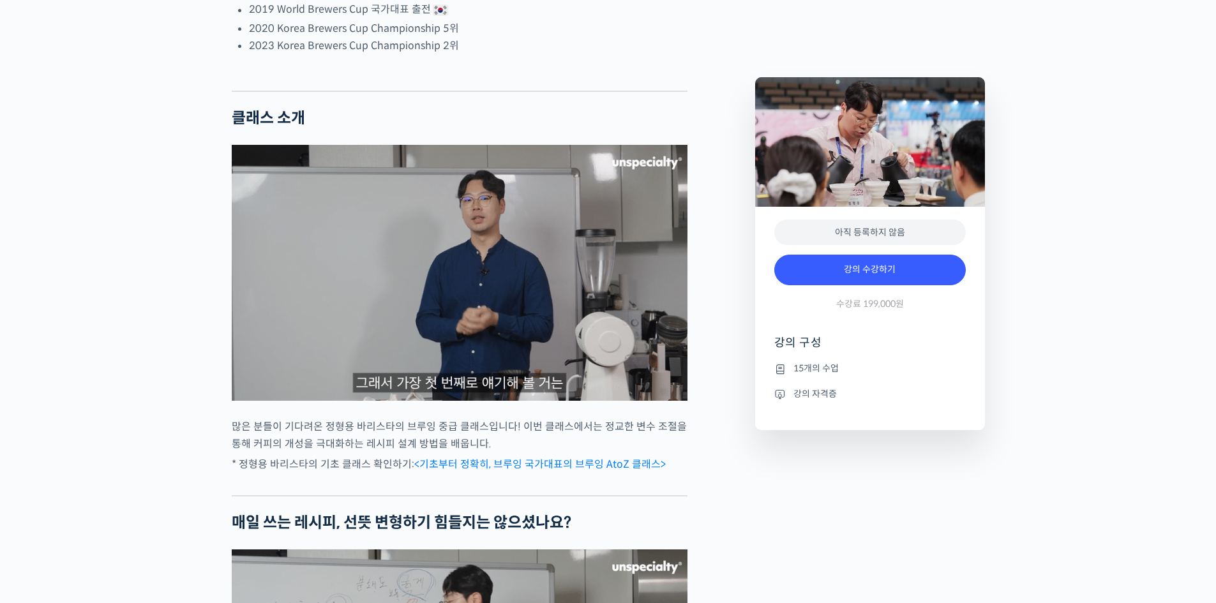
click at [341, 277] on img at bounding box center [460, 273] width 456 height 256
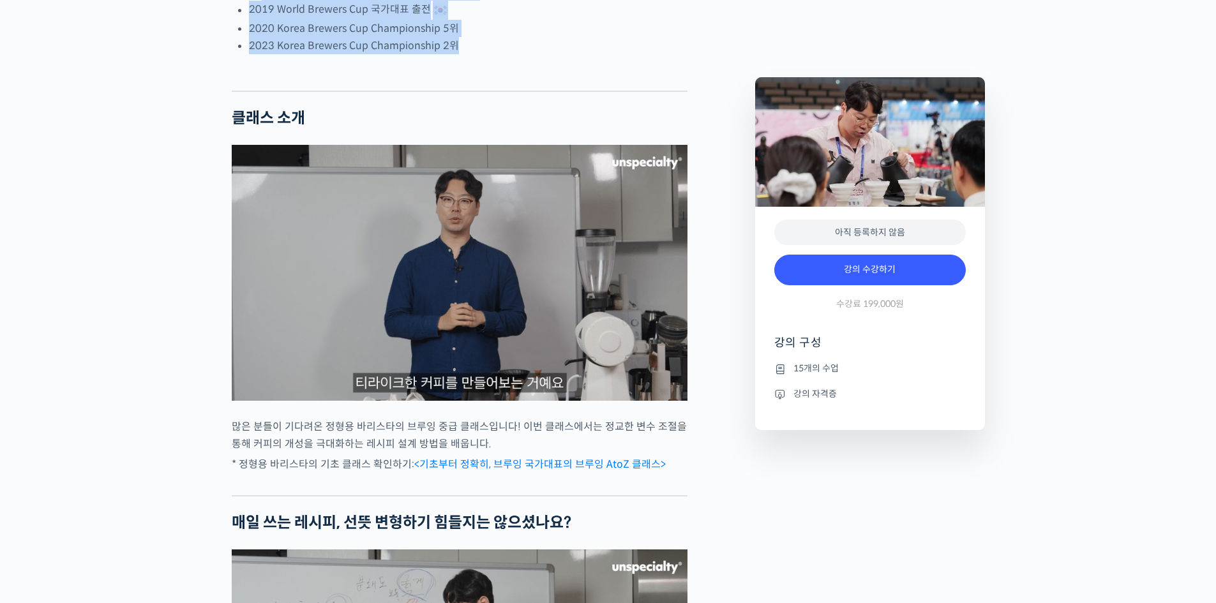
drag, startPoint x: 262, startPoint y: 33, endPoint x: 511, endPoint y: 89, distance: 254.4
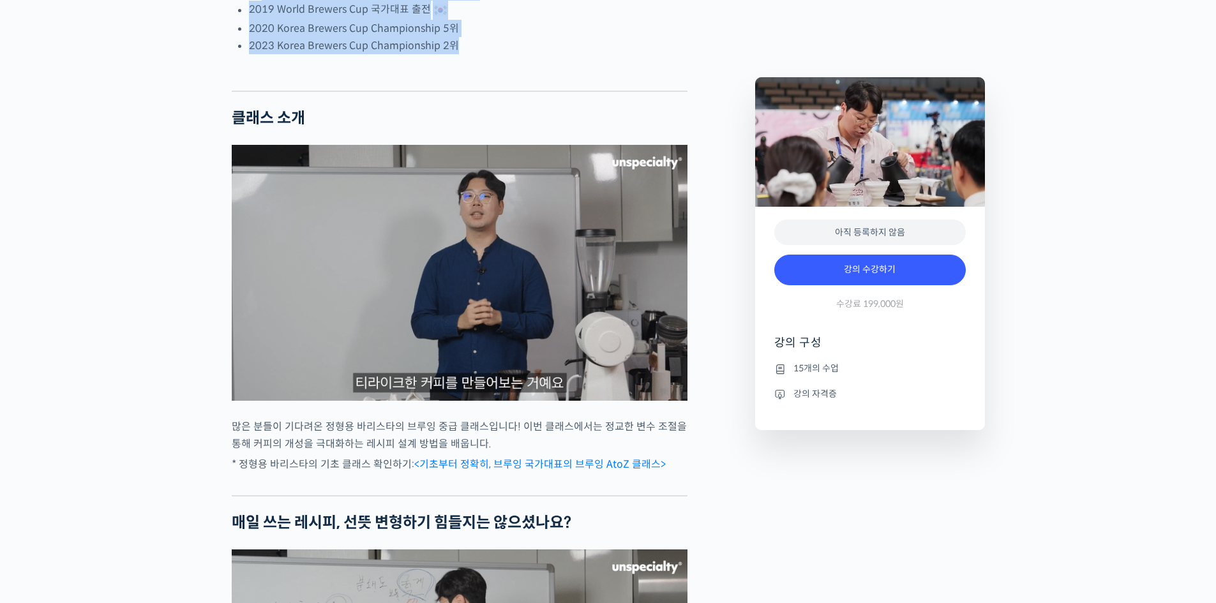
click at [511, 54] on ul "2019 Korea Brewers Cup Championship 우승 🏆 2019 World Brewers Cup 국가대표 출전 2020 Ko…" at bounding box center [468, 18] width 439 height 71
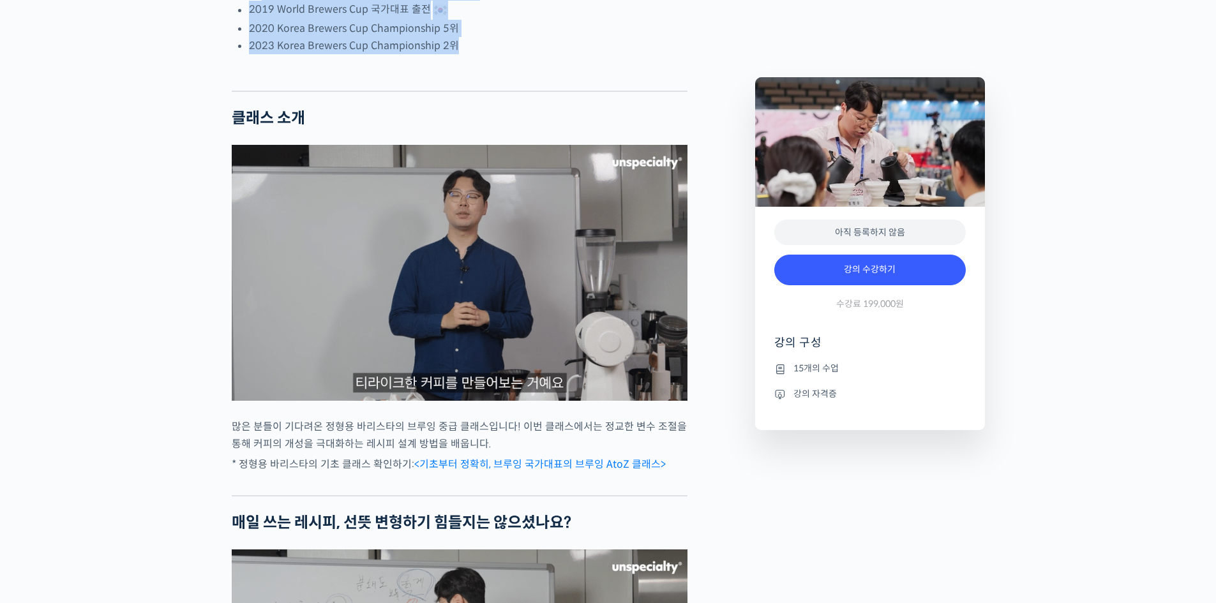
click at [511, 54] on li "2023 Korea Brewers Cup Championship 2위" at bounding box center [468, 45] width 439 height 17
